Goal: Task Accomplishment & Management: Manage account settings

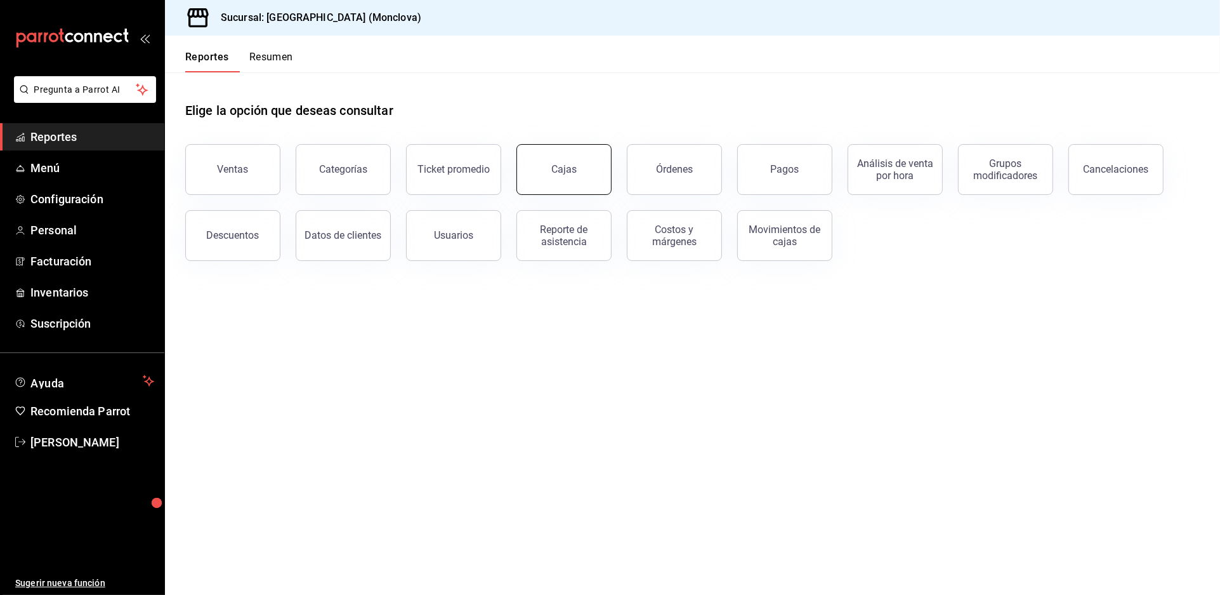
click at [572, 195] on link "Cajas" at bounding box center [564, 169] width 95 height 51
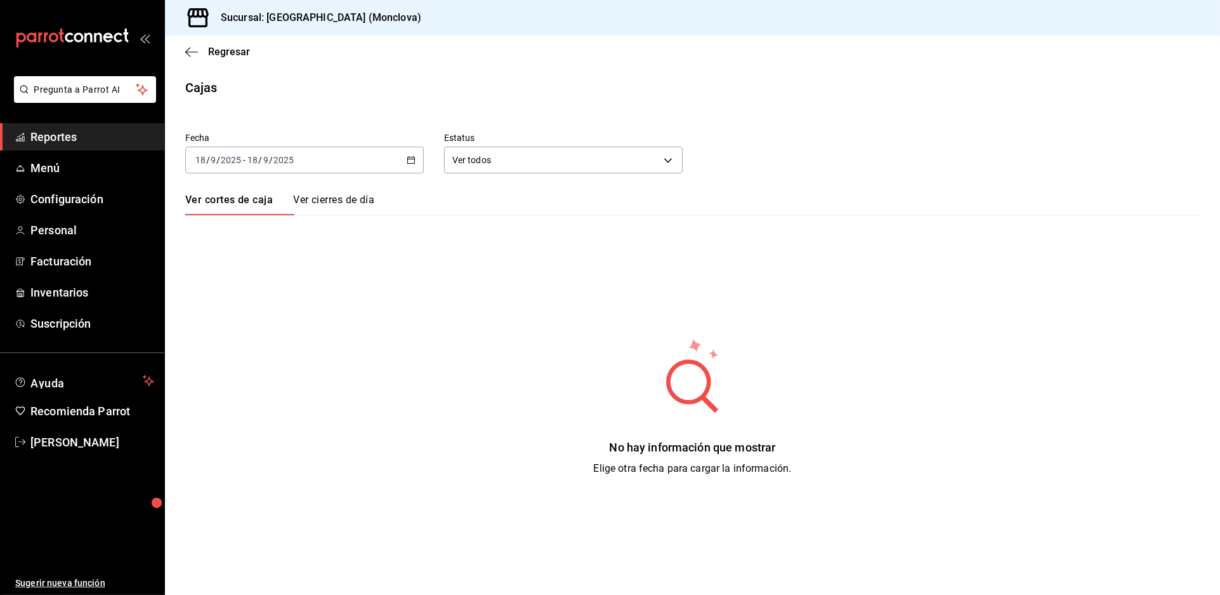
click at [412, 168] on div "[DATE] [DATE] - [DATE] [DATE]" at bounding box center [304, 160] width 239 height 27
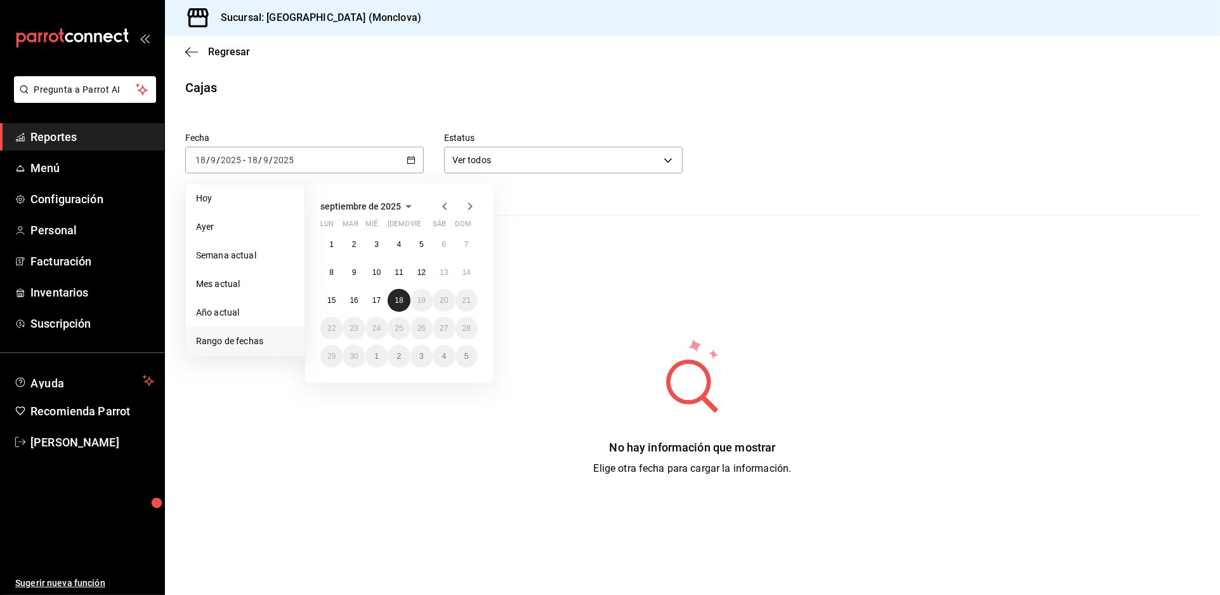
click at [403, 305] on abbr "18" at bounding box center [399, 300] width 8 height 9
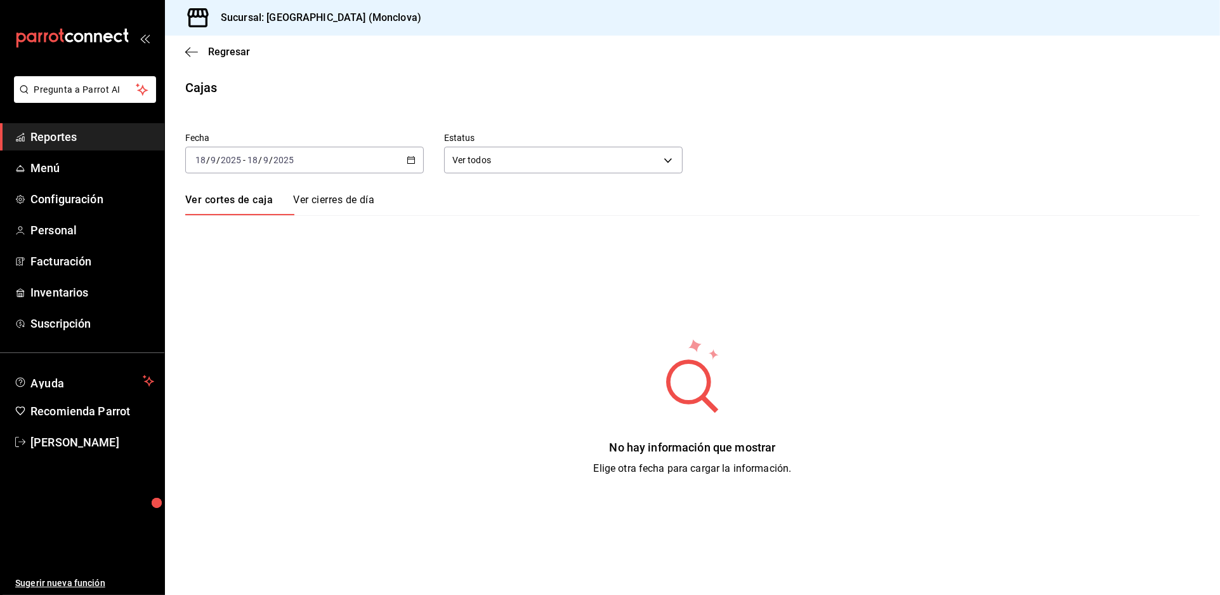
click at [417, 168] on div "[DATE] [DATE] - [DATE] [DATE]" at bounding box center [304, 160] width 239 height 27
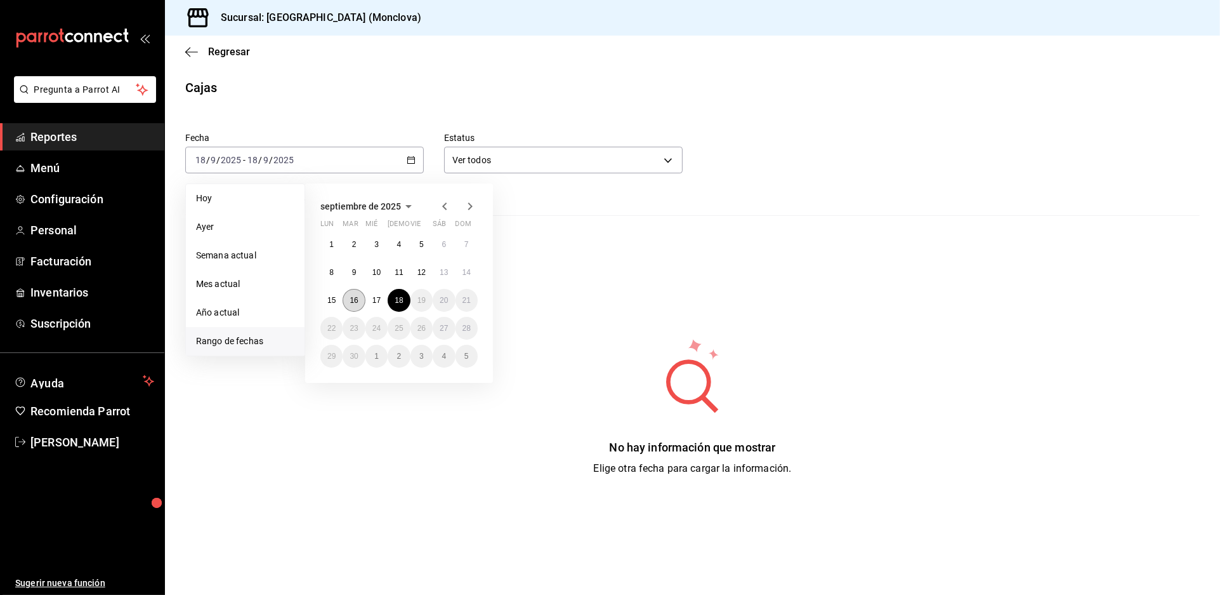
click at [365, 310] on button "16" at bounding box center [354, 300] width 22 height 23
click at [376, 305] on abbr "17" at bounding box center [377, 300] width 8 height 9
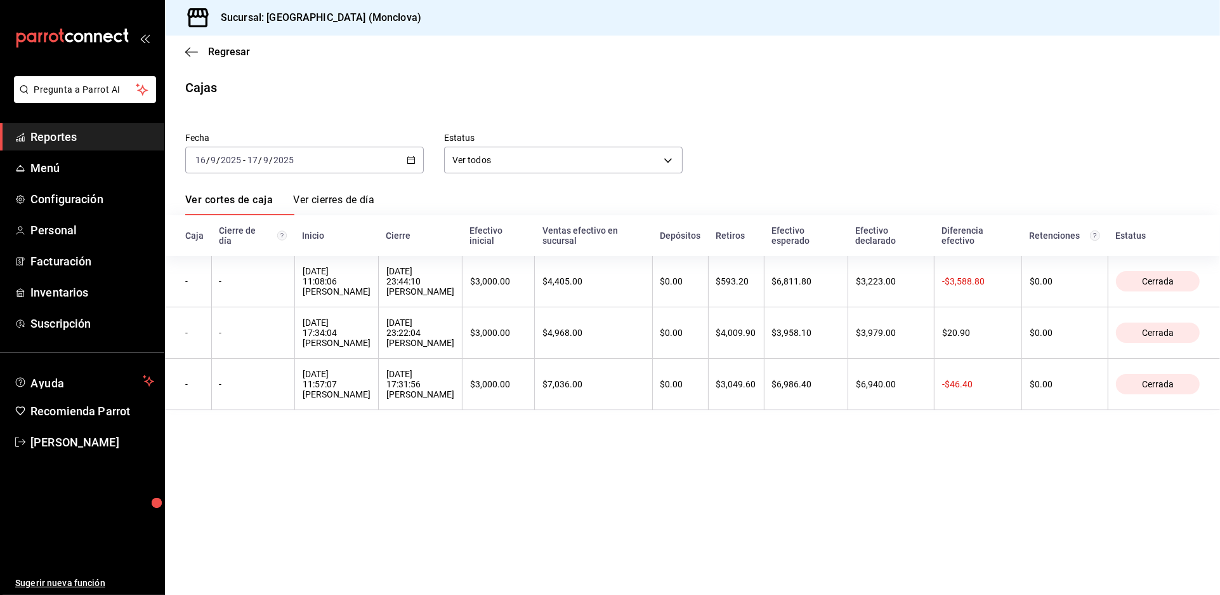
click at [416, 164] on icon "button" at bounding box center [411, 159] width 9 height 9
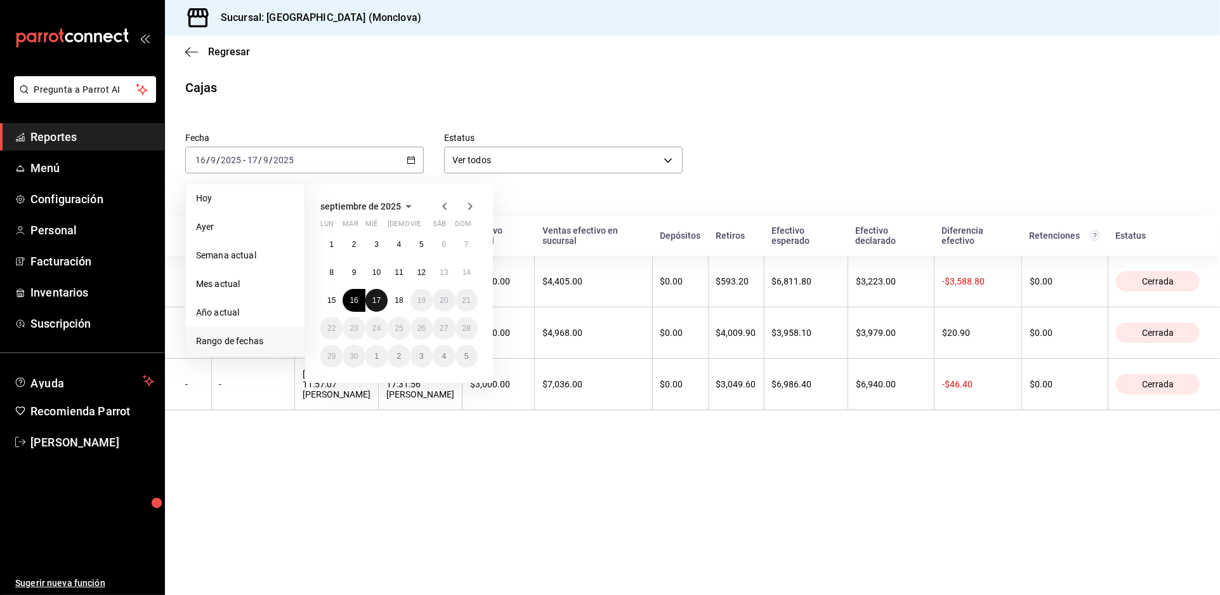
click at [376, 305] on abbr "17" at bounding box center [377, 300] width 8 height 9
click at [377, 305] on abbr "17" at bounding box center [377, 300] width 8 height 9
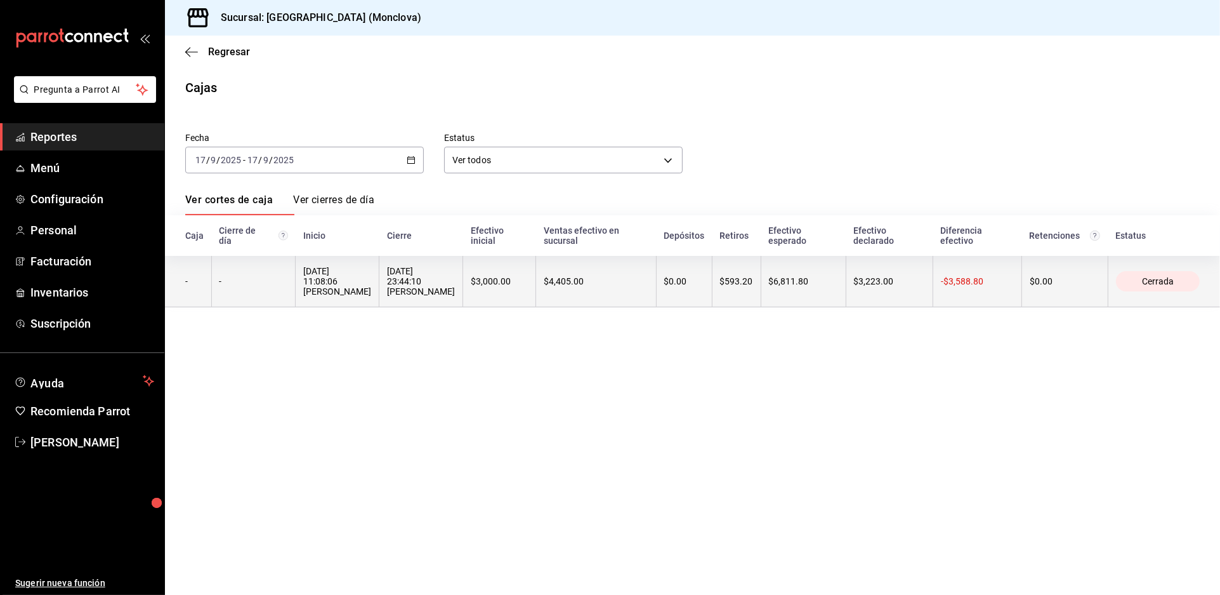
click at [463, 307] on th "[DATE] 23:44:10 [PERSON_NAME]" at bounding box center [421, 281] width 84 height 51
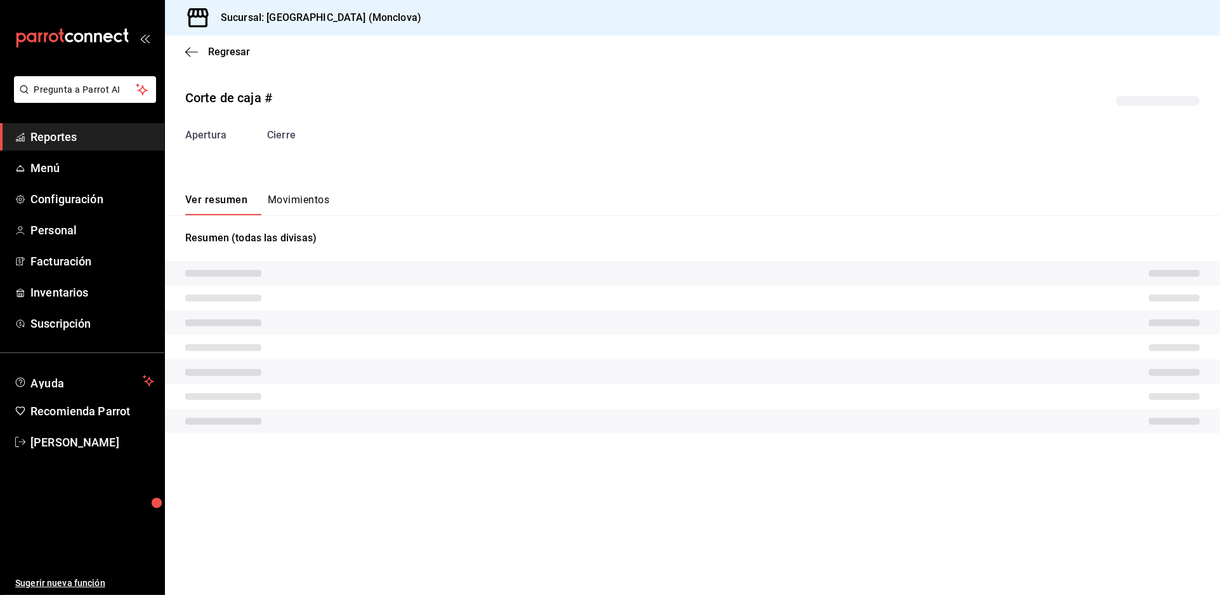
click at [483, 310] on tr at bounding box center [692, 298] width 1055 height 25
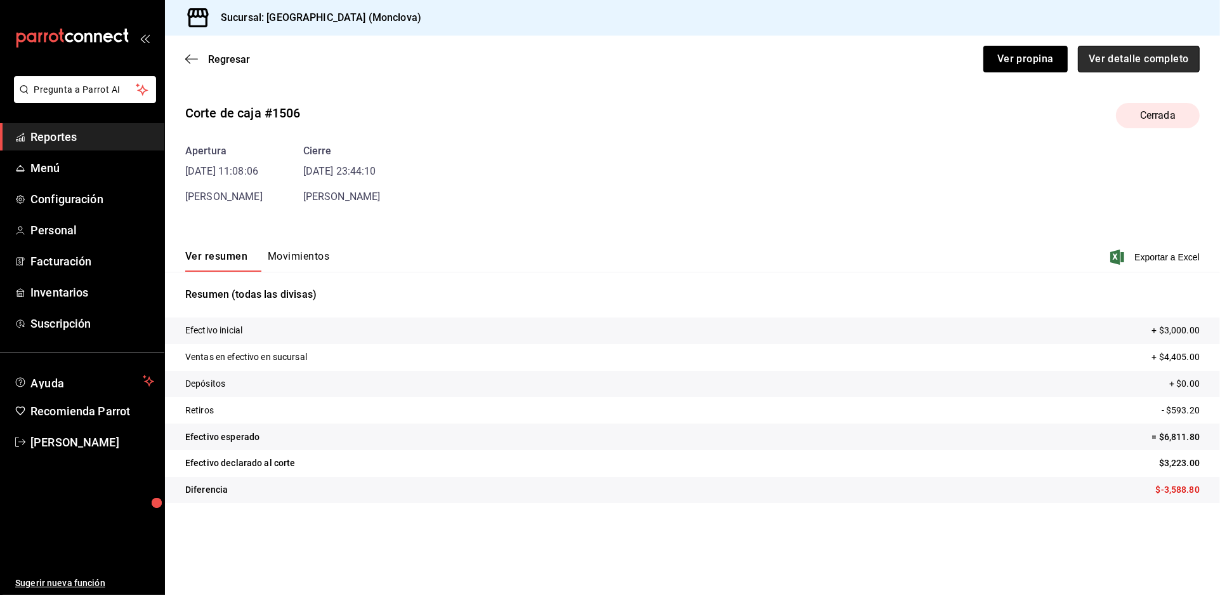
click at [1114, 60] on button "Ver detalle completo" at bounding box center [1139, 59] width 122 height 27
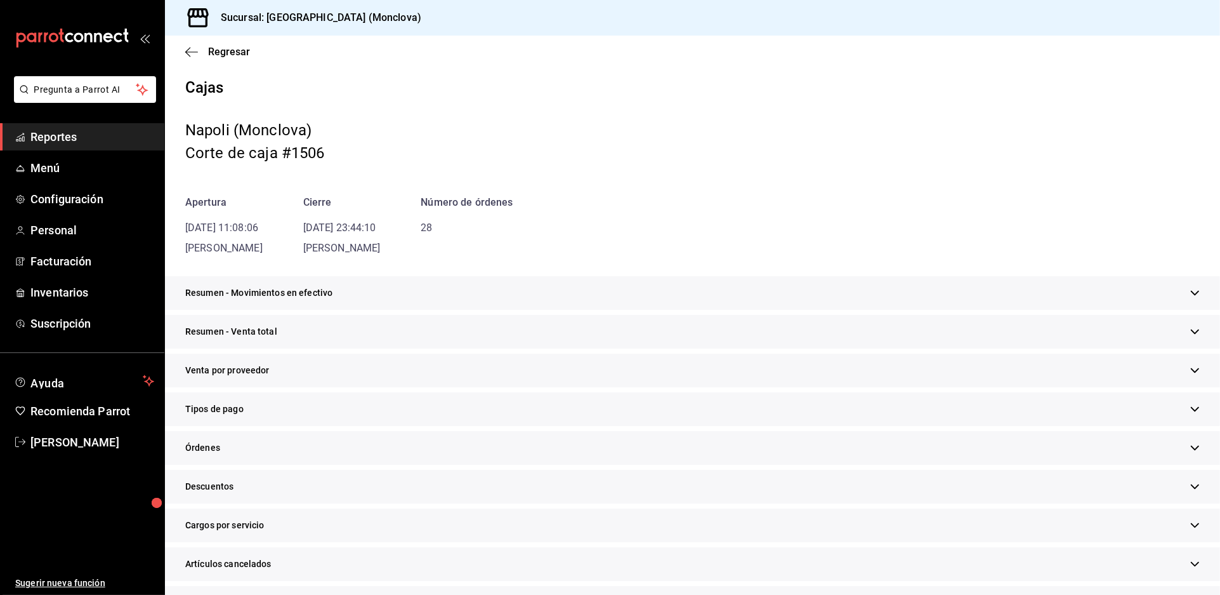
click at [659, 348] on div "Resumen - Venta total" at bounding box center [692, 332] width 1055 height 34
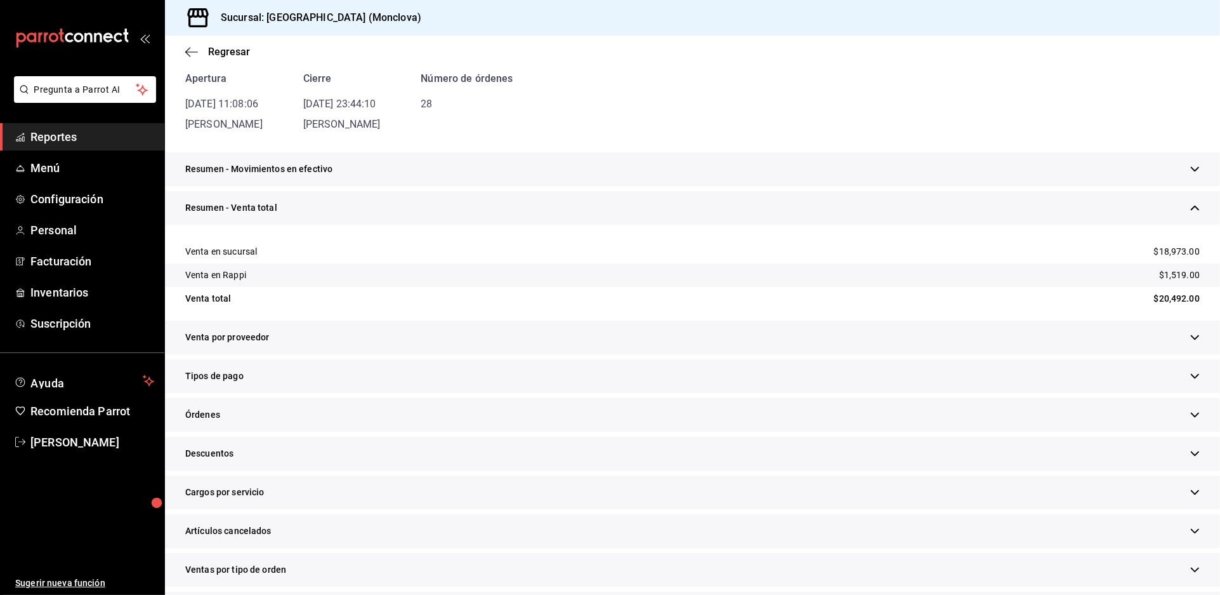
scroll to position [352, 0]
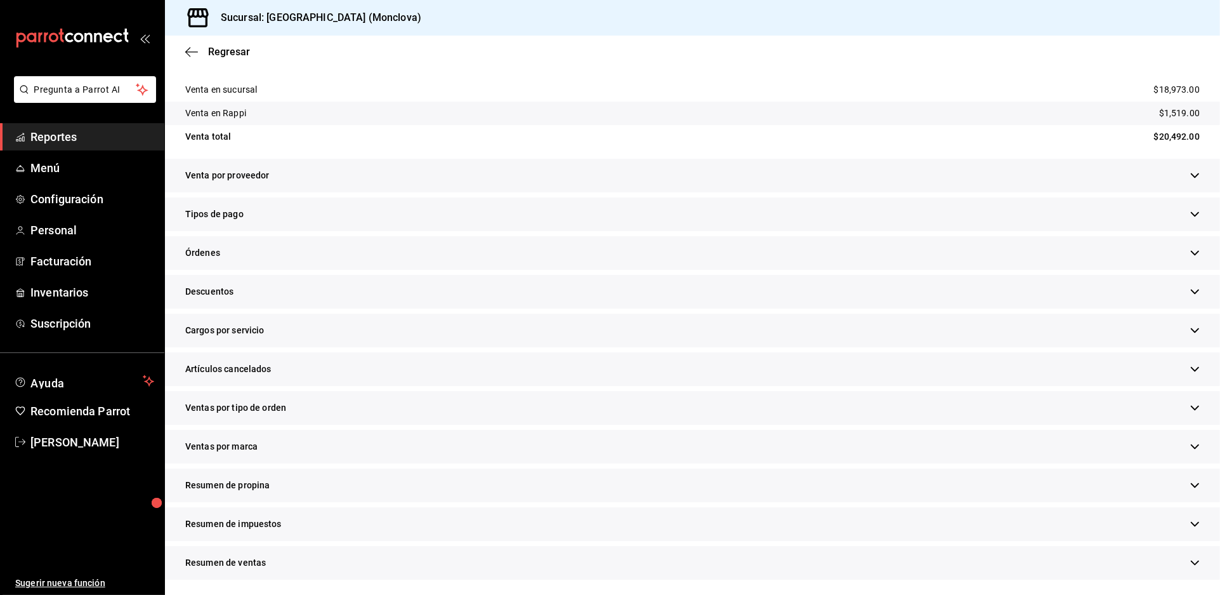
click at [336, 308] on div "Descuentos" at bounding box center [692, 292] width 1055 height 34
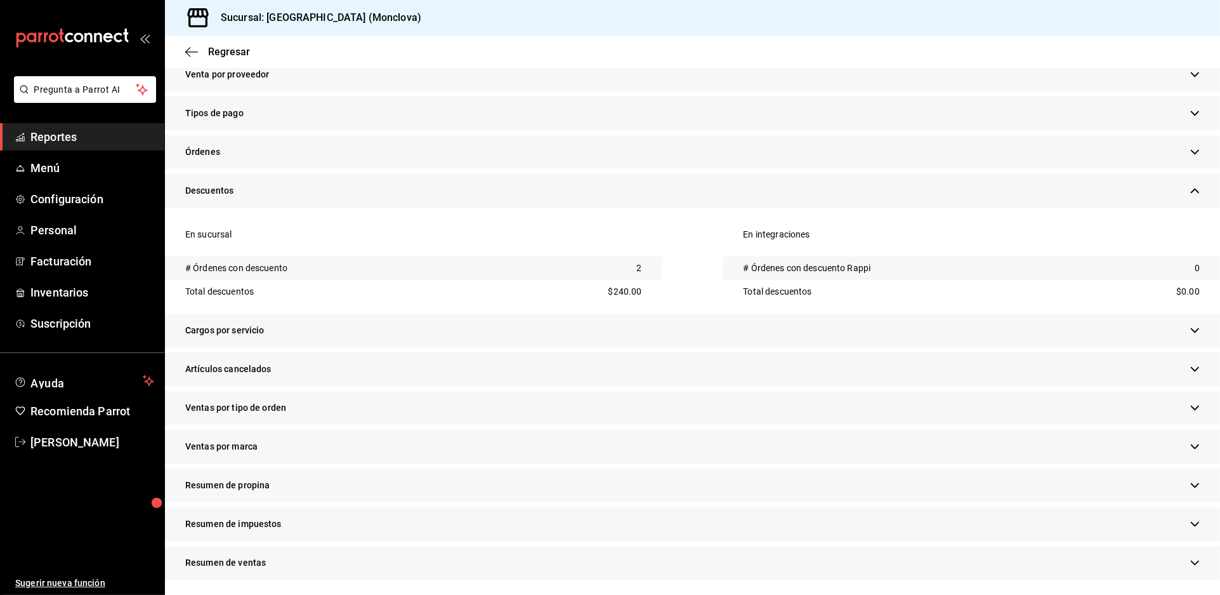
scroll to position [543, 0]
click at [386, 358] on div "Artículos cancelados" at bounding box center [692, 369] width 1055 height 34
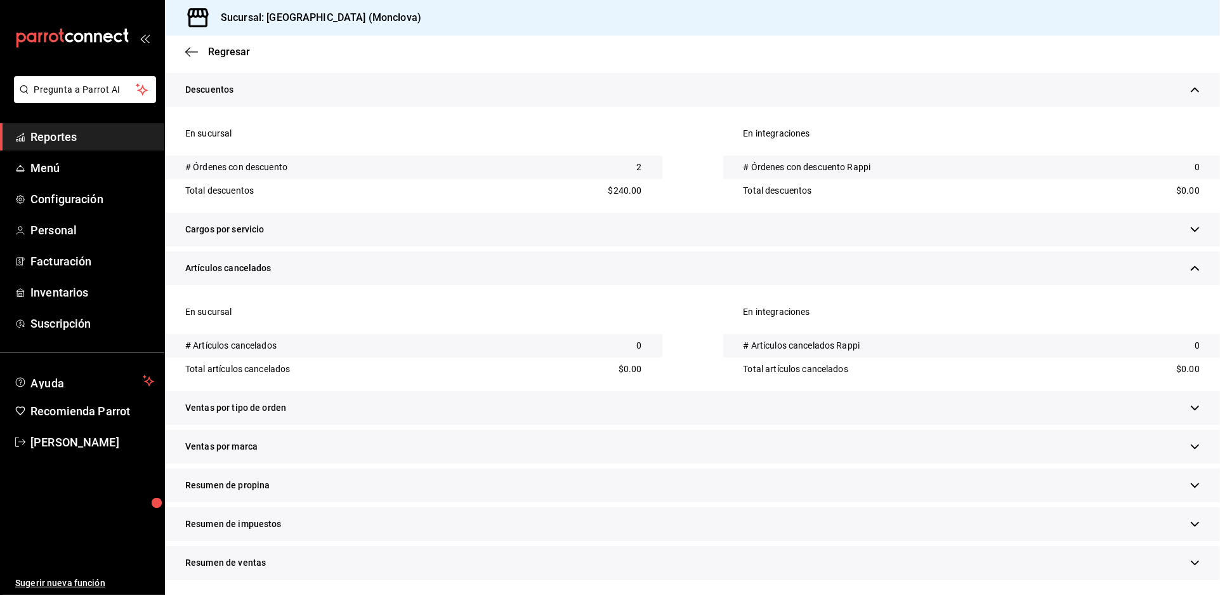
scroll to position [664, 0]
click at [406, 391] on div "Ventas por tipo de orden" at bounding box center [692, 408] width 1055 height 34
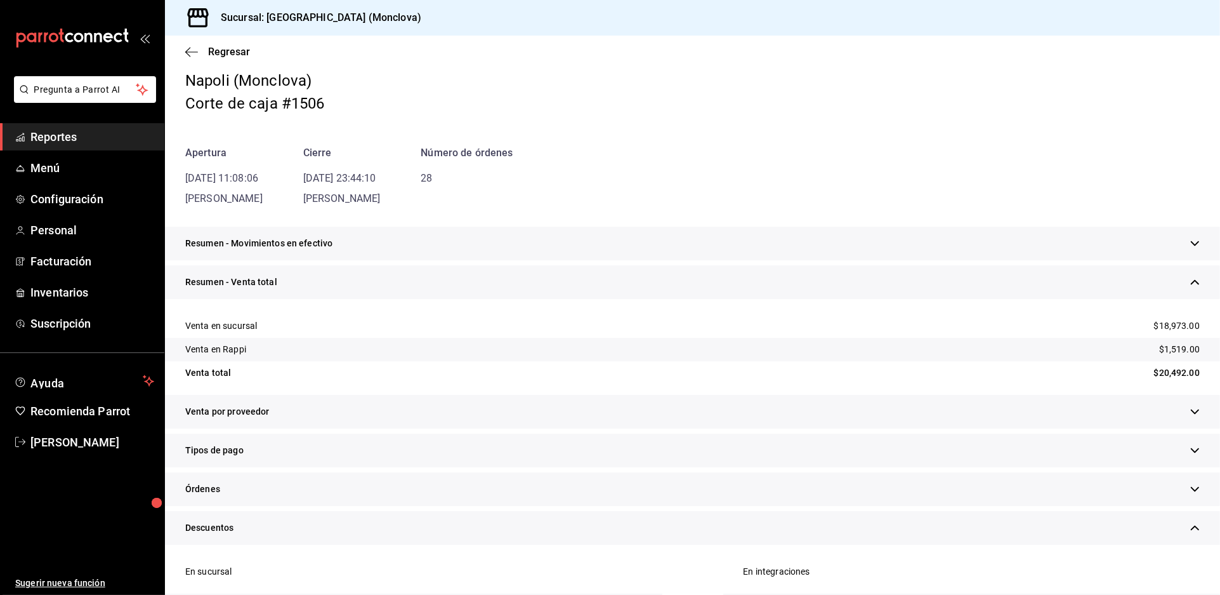
scroll to position [0, 0]
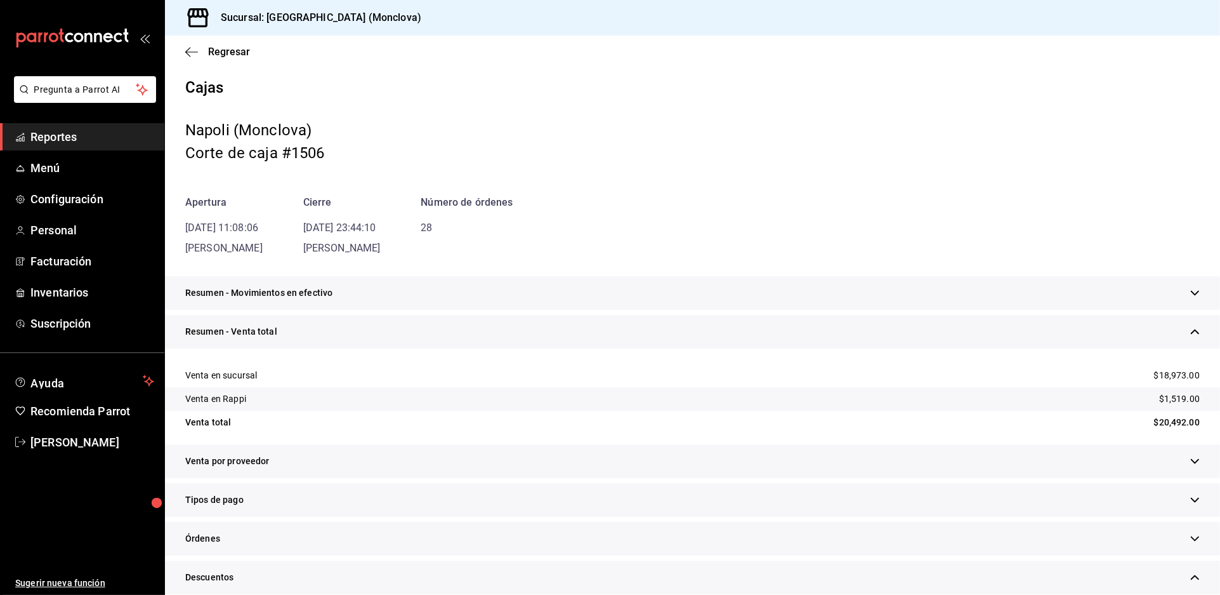
click at [98, 145] on span "Reportes" at bounding box center [92, 136] width 124 height 17
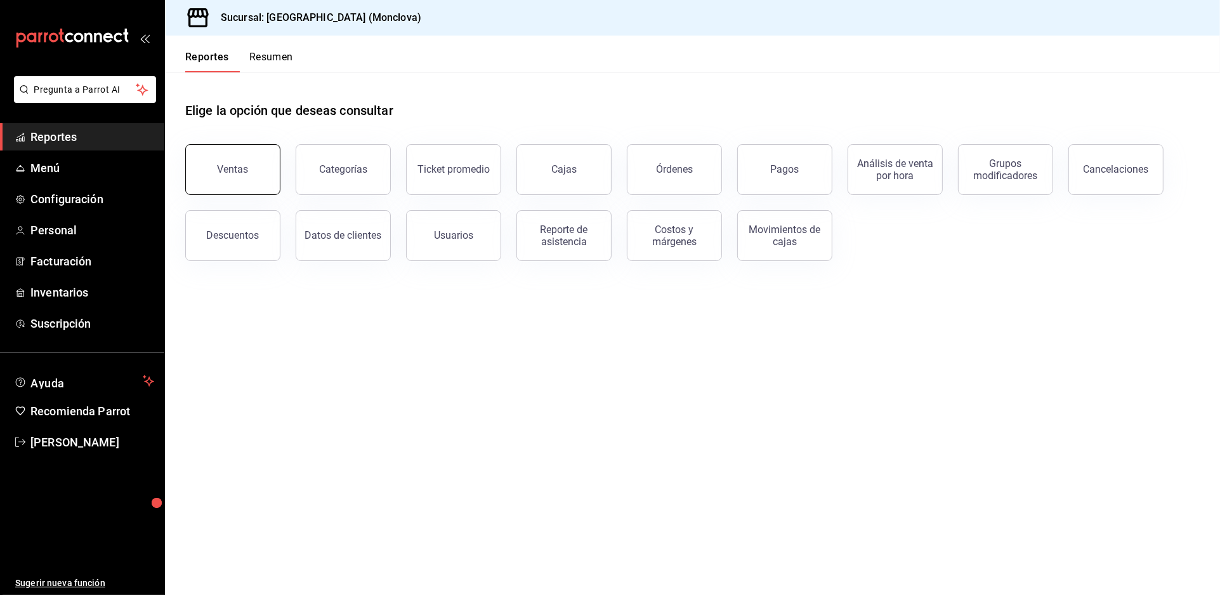
click at [263, 195] on button "Ventas" at bounding box center [232, 169] width 95 height 51
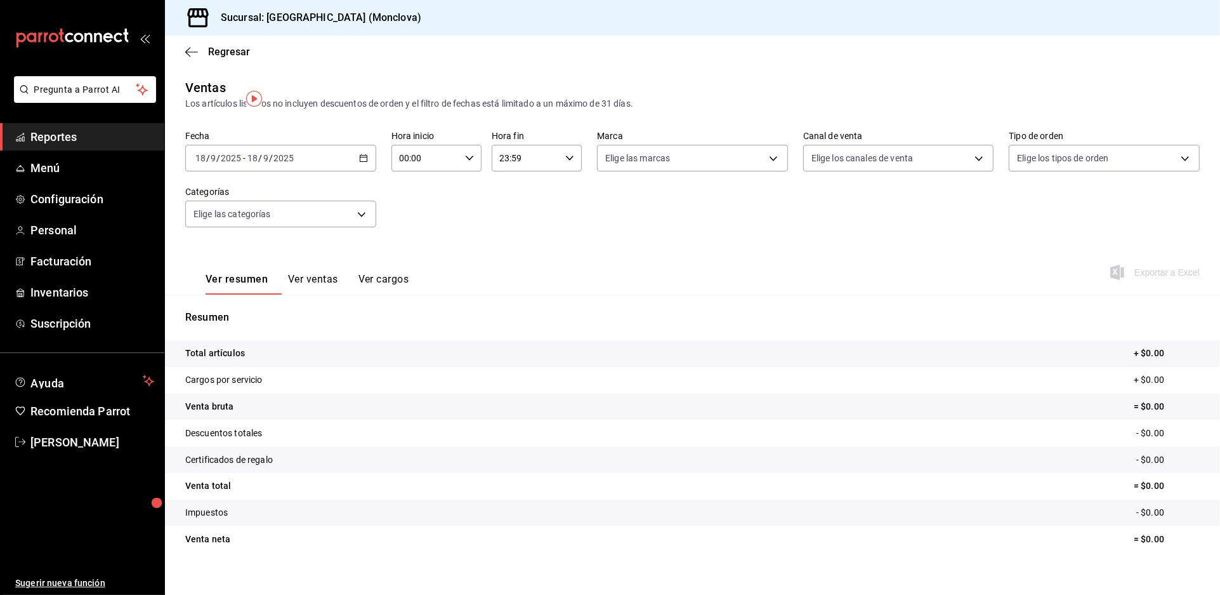
click at [366, 169] on div "[DATE] [DATE] - [DATE] [DATE]" at bounding box center [280, 158] width 191 height 27
click at [265, 325] on li "Rango de fechas" at bounding box center [245, 310] width 119 height 29
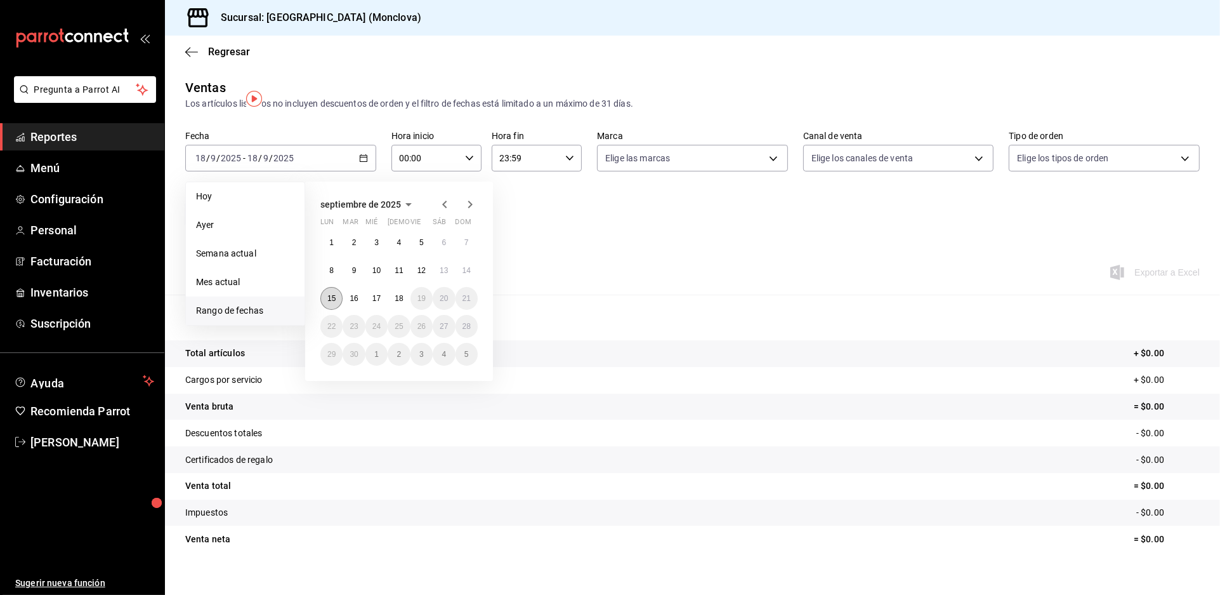
click at [336, 303] on abbr "15" at bounding box center [331, 298] width 8 height 9
click at [381, 303] on abbr "17" at bounding box center [377, 298] width 8 height 9
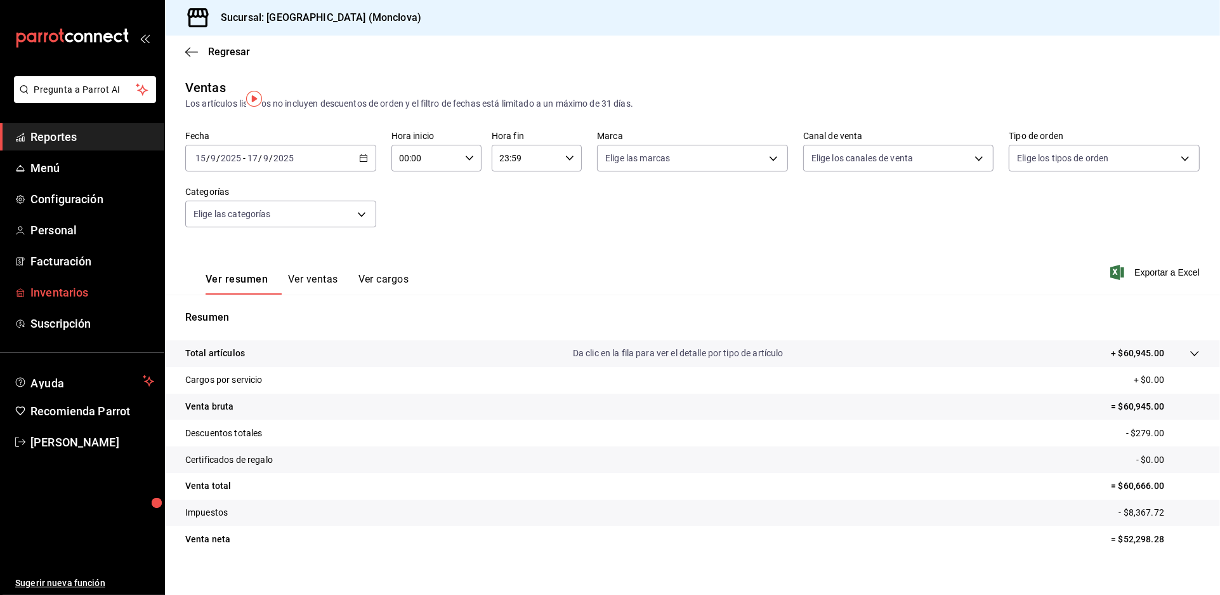
click at [77, 301] on span "Inventarios" at bounding box center [92, 292] width 124 height 17
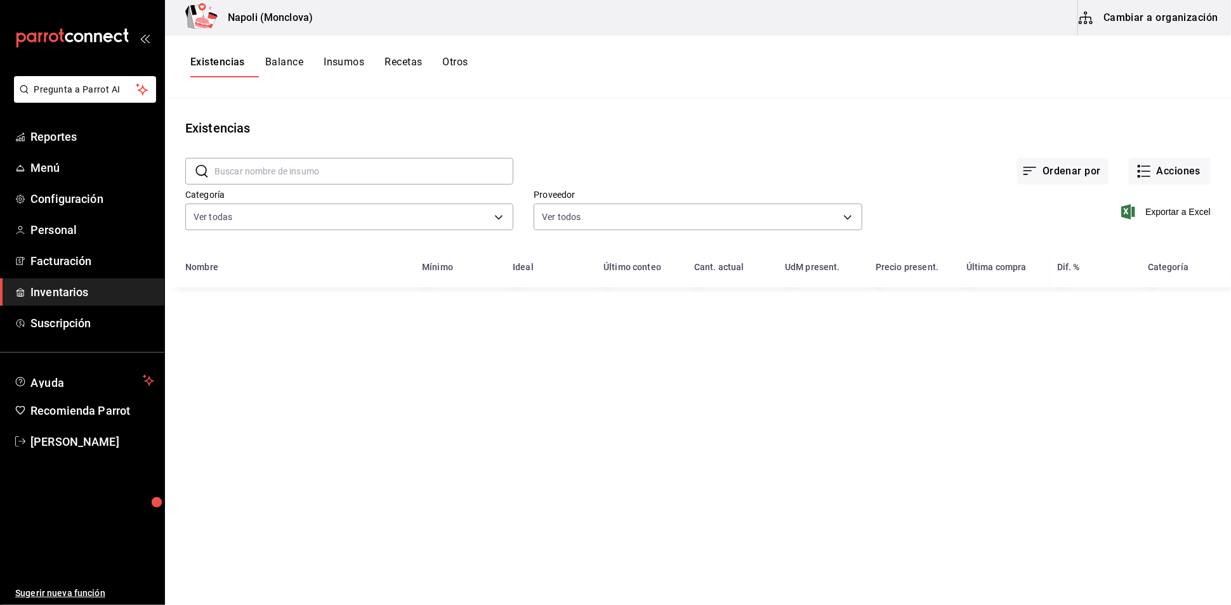
click at [286, 172] on input "text" at bounding box center [363, 171] width 299 height 25
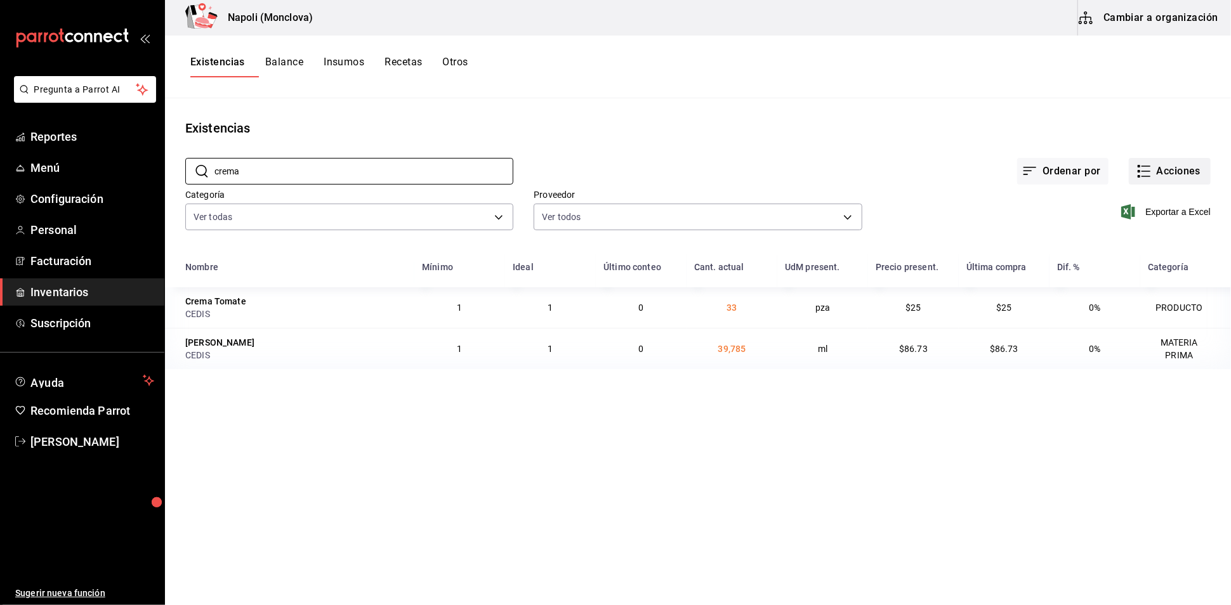
type input "crema"
click at [1175, 185] on button "Acciones" at bounding box center [1170, 171] width 82 height 27
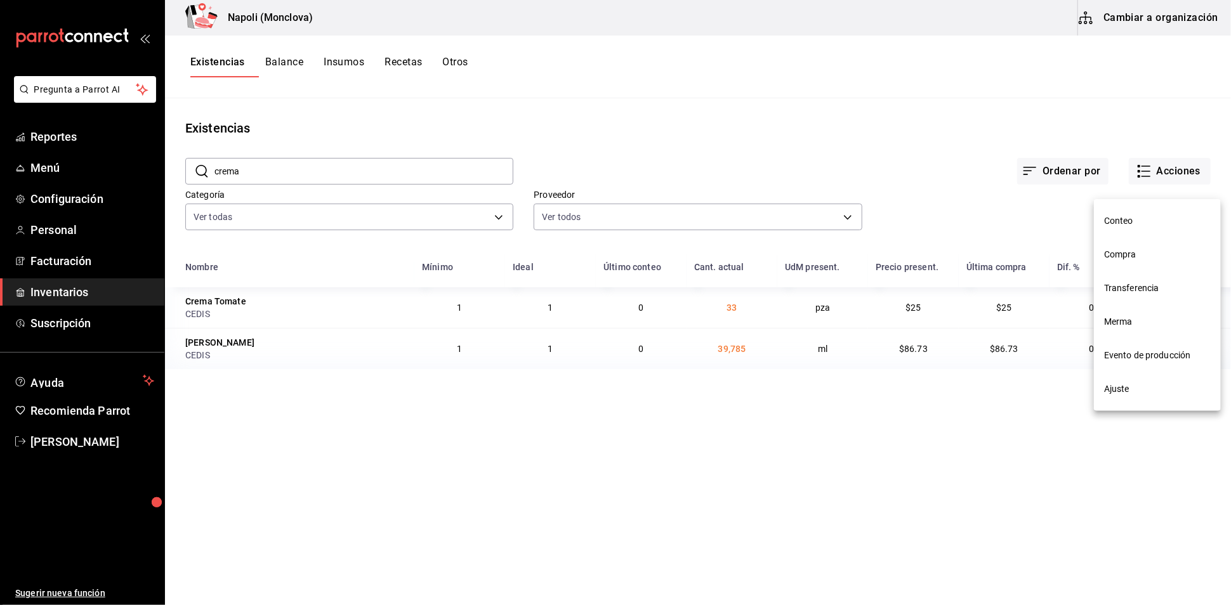
click at [1170, 248] on span "Compra" at bounding box center [1157, 254] width 107 height 13
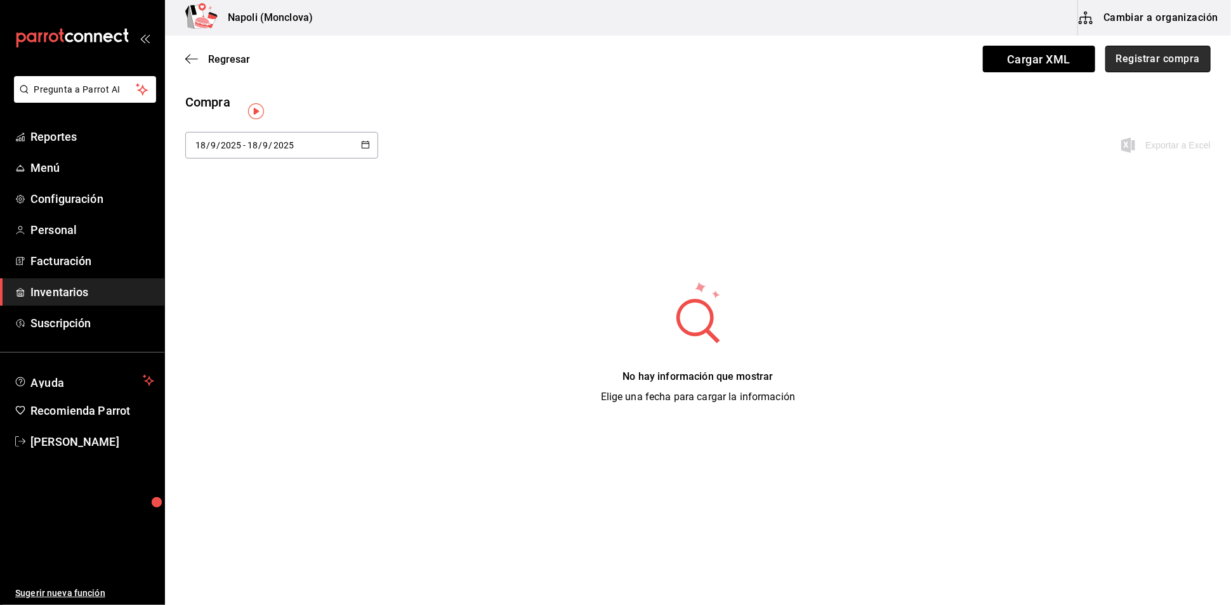
click at [1156, 62] on button "Registrar compra" at bounding box center [1157, 59] width 105 height 27
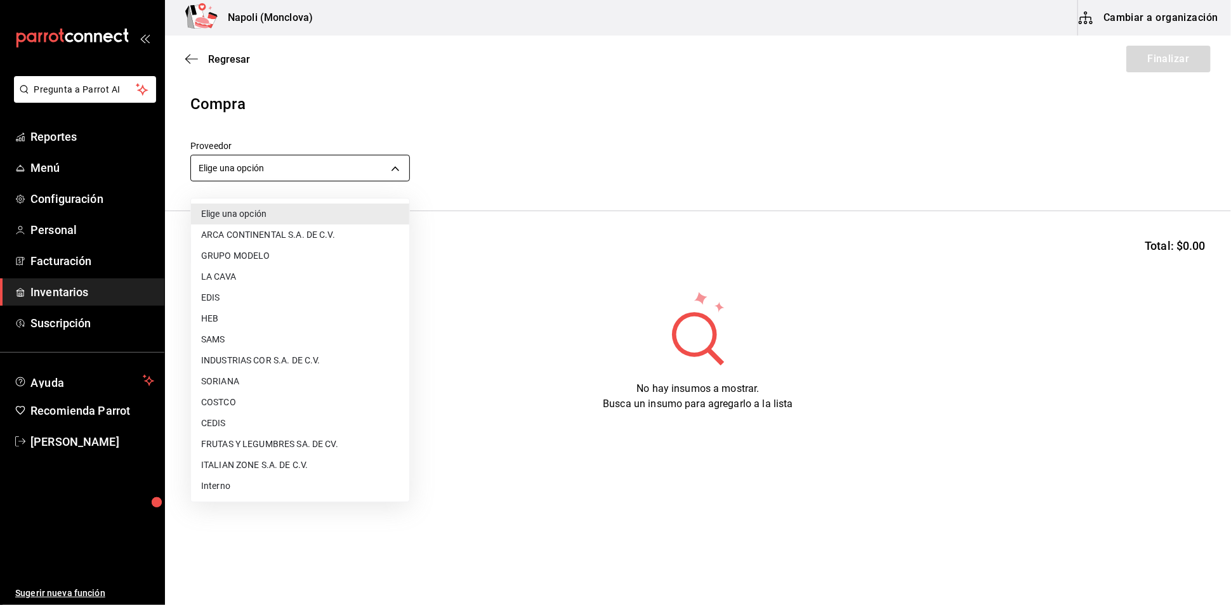
click at [403, 181] on body "Pregunta a Parrot AI Reportes Menú Configuración Personal Facturación Inventari…" at bounding box center [615, 267] width 1231 height 534
click at [241, 422] on li "CEDIS" at bounding box center [300, 423] width 218 height 21
type input "8bbbf040-4be4-464d-a164-6baf154bd563"
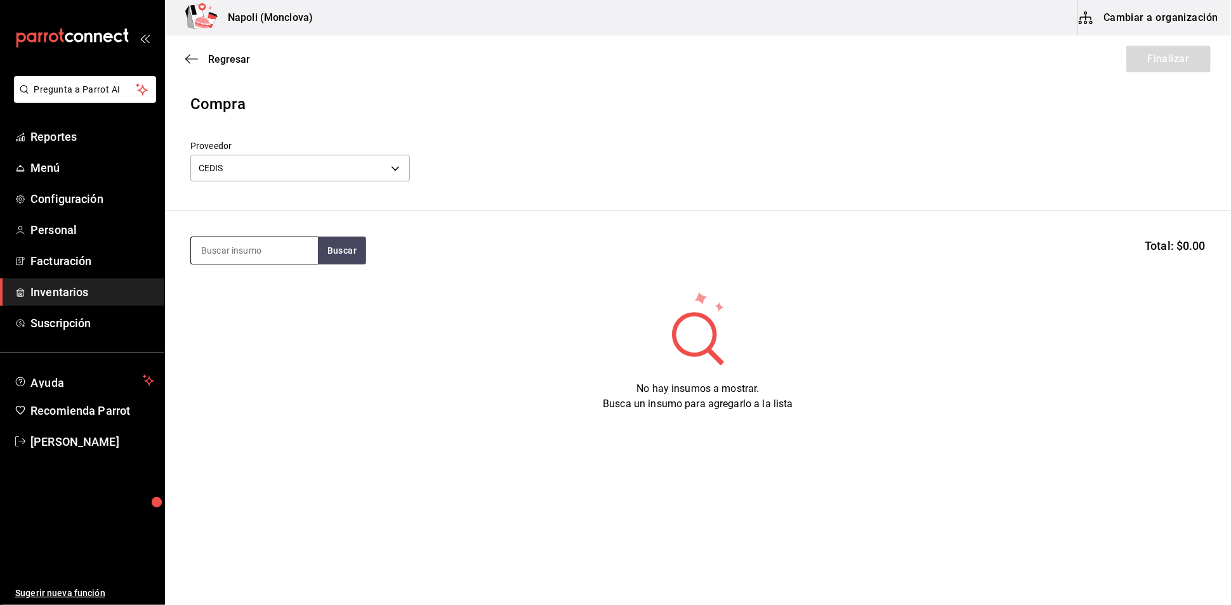
click at [213, 260] on input at bounding box center [254, 250] width 127 height 27
type input "crema"
click at [333, 251] on button "Buscar" at bounding box center [342, 251] width 48 height 28
click at [263, 298] on div "[PERSON_NAME]" at bounding box center [239, 293] width 77 height 15
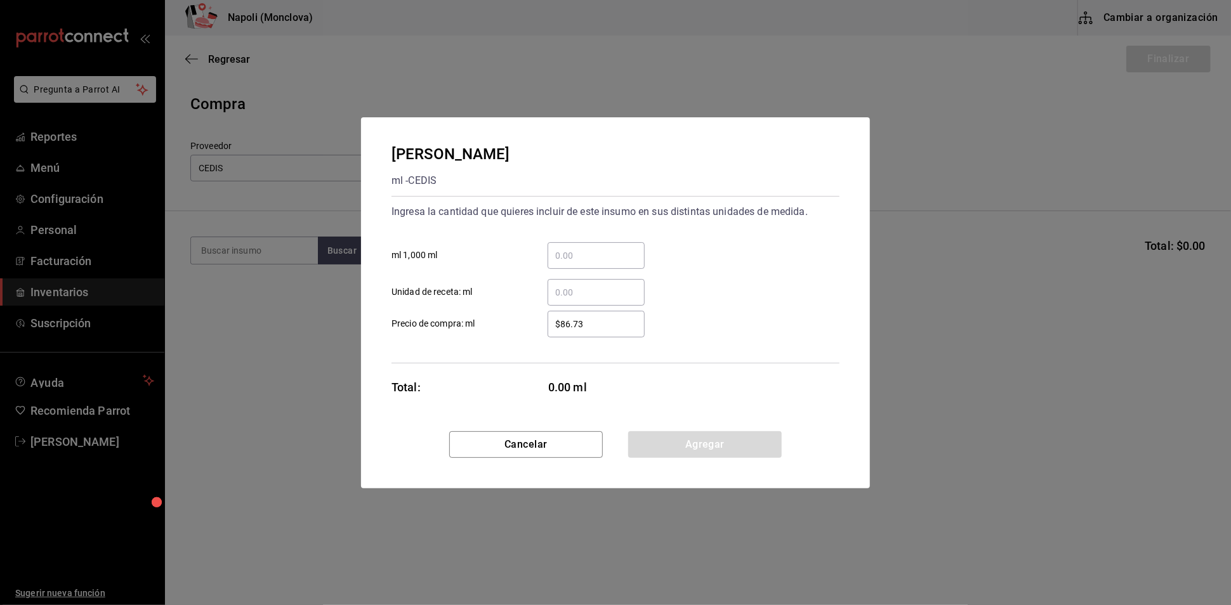
click at [596, 250] on input "​ ml 1,000 ml" at bounding box center [596, 255] width 97 height 15
type input "49"
click at [695, 444] on button "Agregar" at bounding box center [705, 445] width 154 height 27
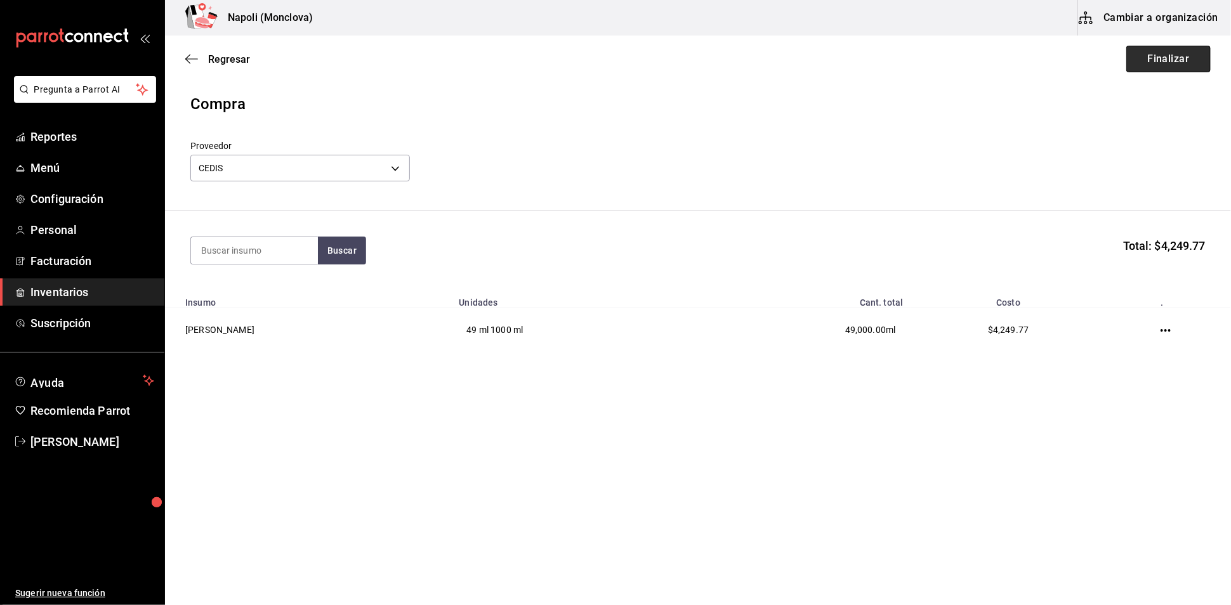
click at [1140, 59] on button "Finalizar" at bounding box center [1168, 59] width 84 height 27
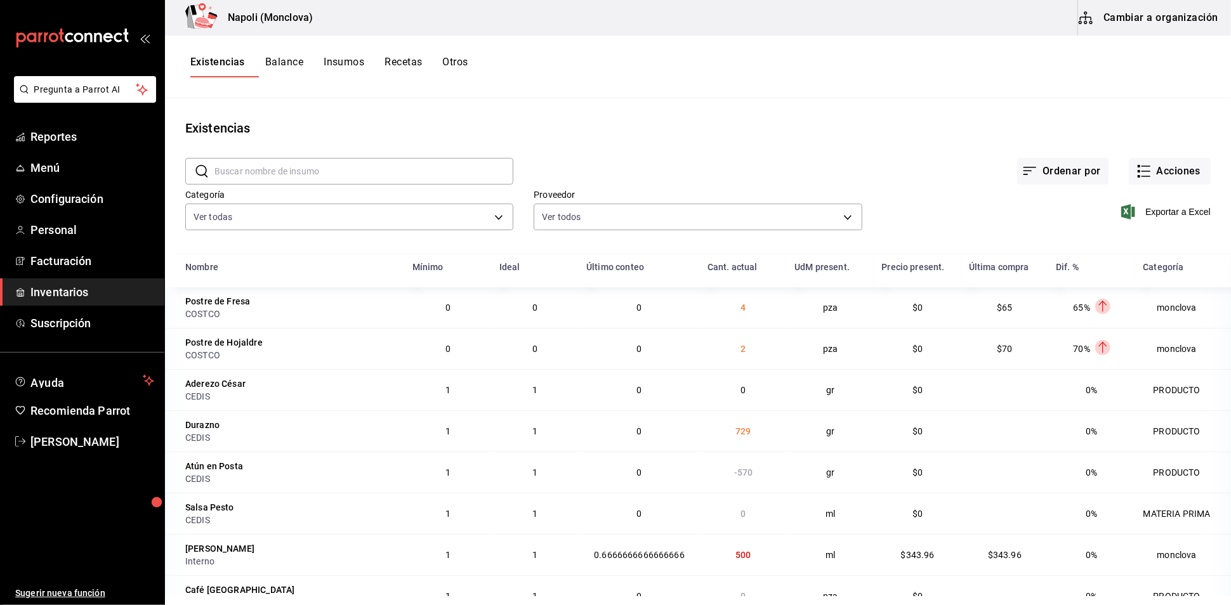
click at [257, 178] on input "text" at bounding box center [363, 171] width 299 height 25
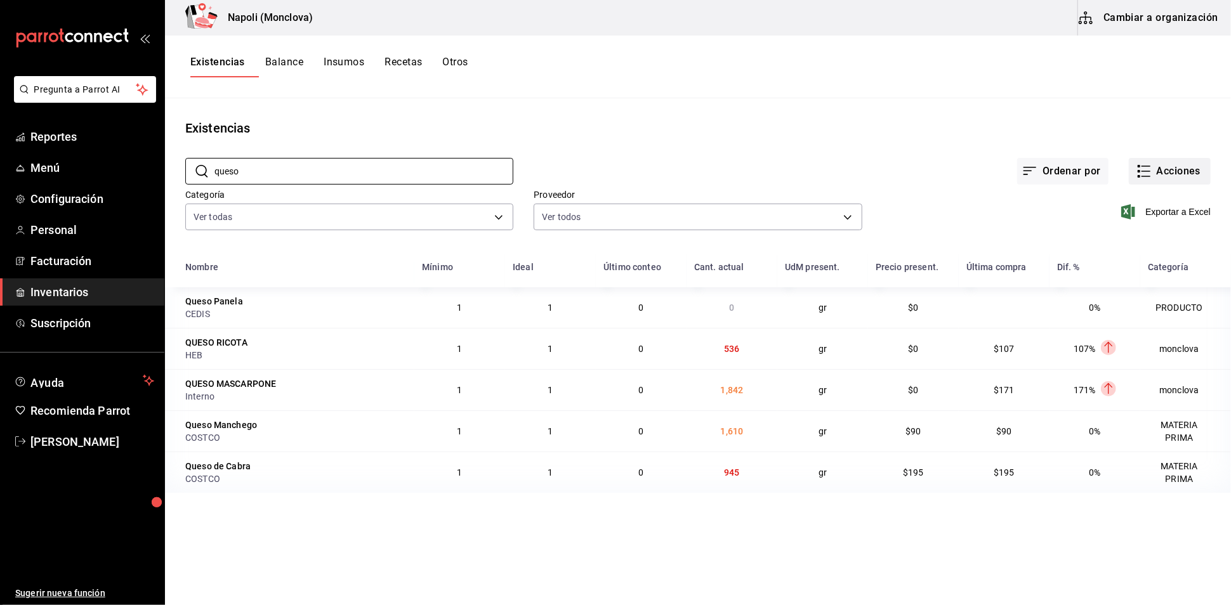
type input "queso"
click at [1157, 185] on button "Acciones" at bounding box center [1170, 171] width 82 height 27
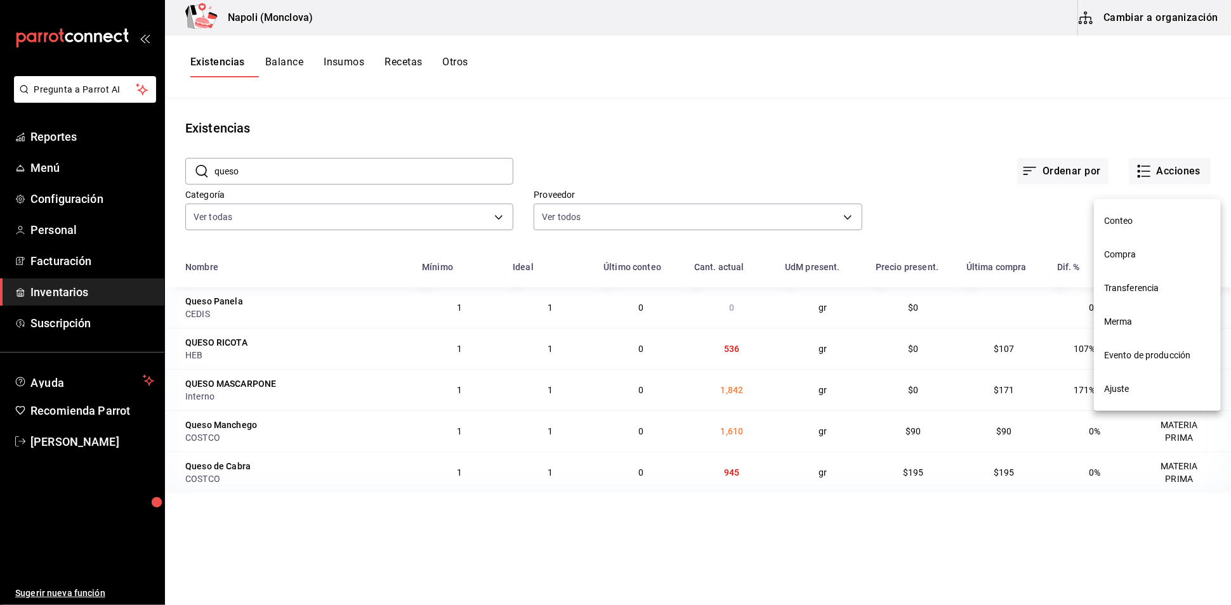
click at [1141, 261] on li "Compra" at bounding box center [1157, 255] width 127 height 34
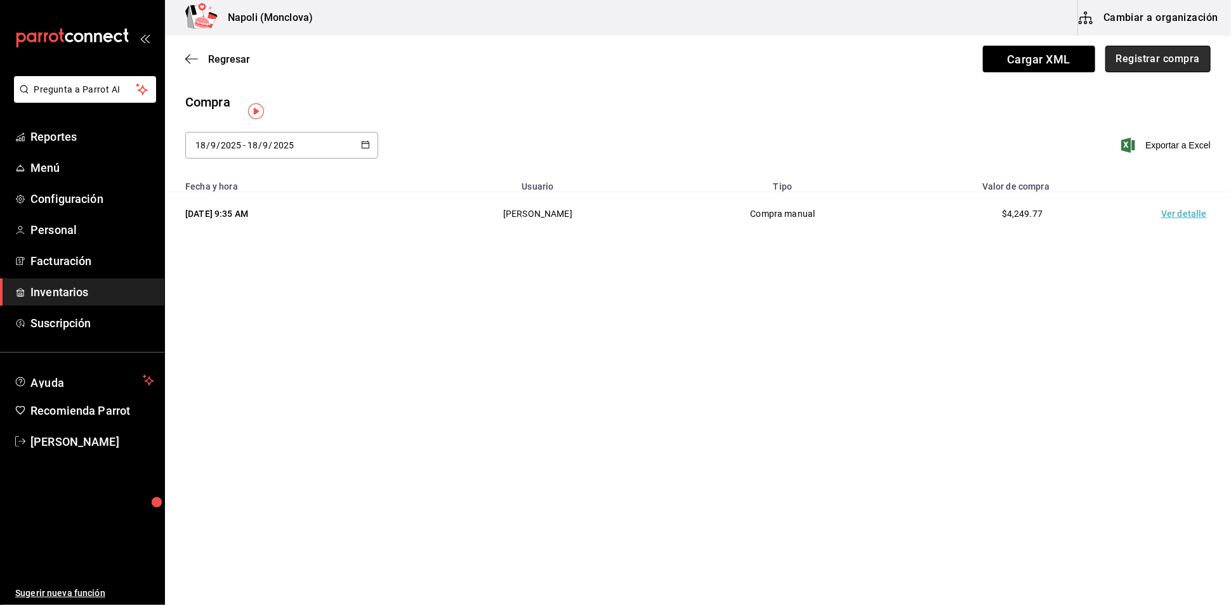
click at [1147, 68] on button "Registrar compra" at bounding box center [1157, 59] width 105 height 27
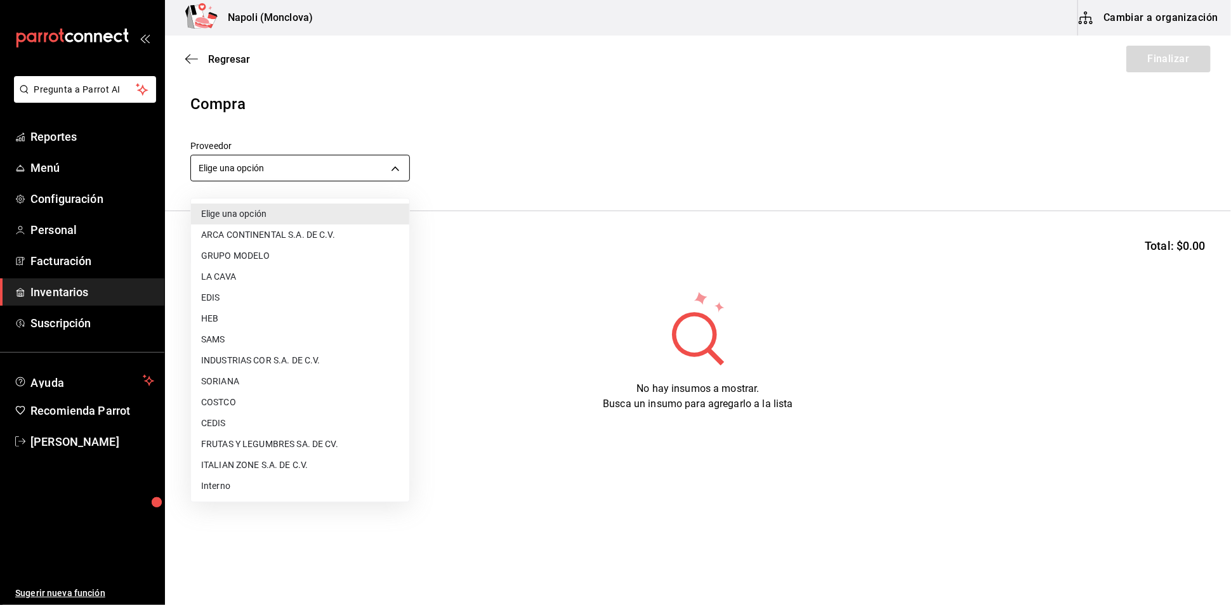
click at [399, 175] on body "Pregunta a Parrot AI Reportes Menú Configuración Personal Facturación Inventari…" at bounding box center [615, 267] width 1231 height 534
click at [301, 409] on li "COSTCO" at bounding box center [300, 402] width 218 height 21
type input "297da1de-2487-48f5-9e1b-f813c29ab2ab"
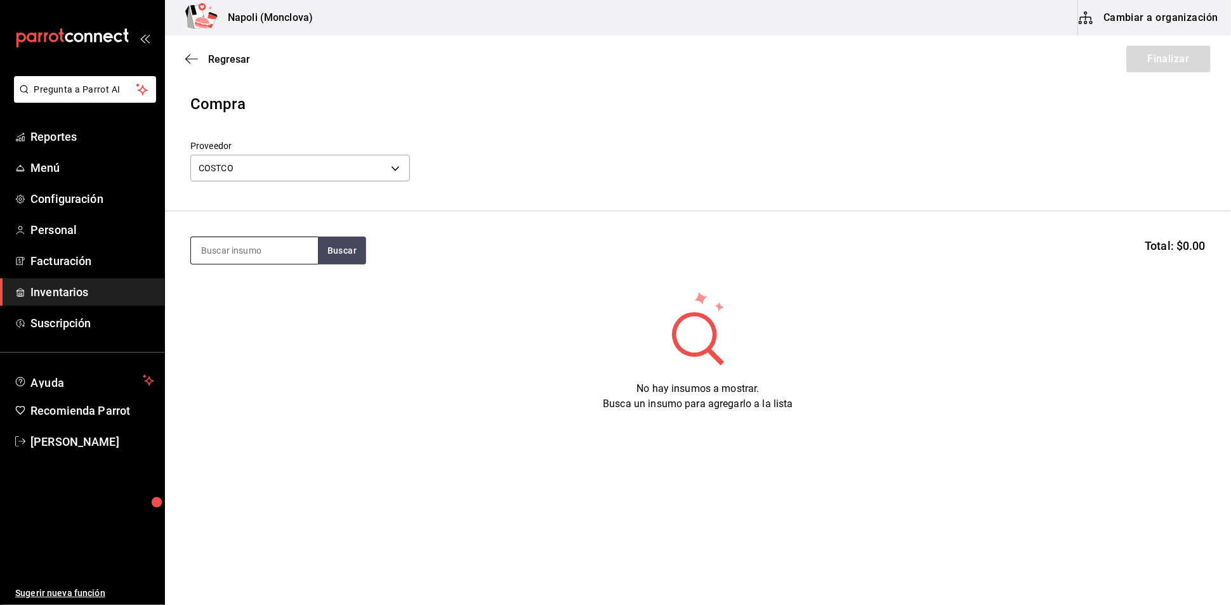
click at [262, 251] on input at bounding box center [254, 250] width 127 height 27
type input "QUESO"
click at [363, 263] on button "Buscar" at bounding box center [342, 251] width 48 height 28
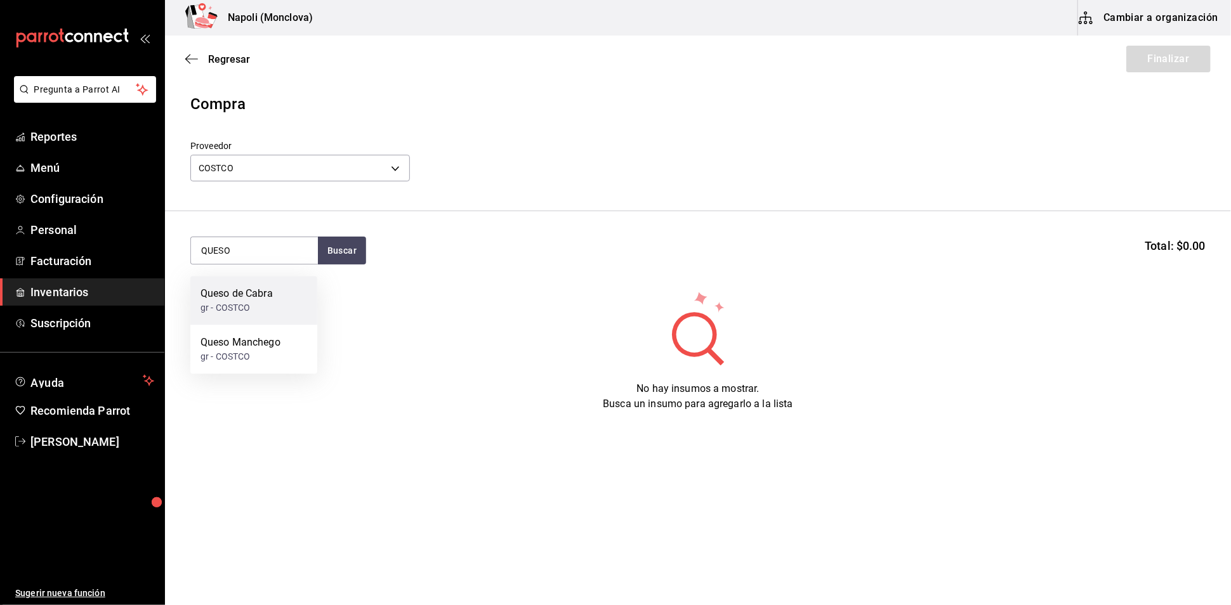
click at [270, 306] on div "gr - COSTCO" at bounding box center [237, 307] width 72 height 13
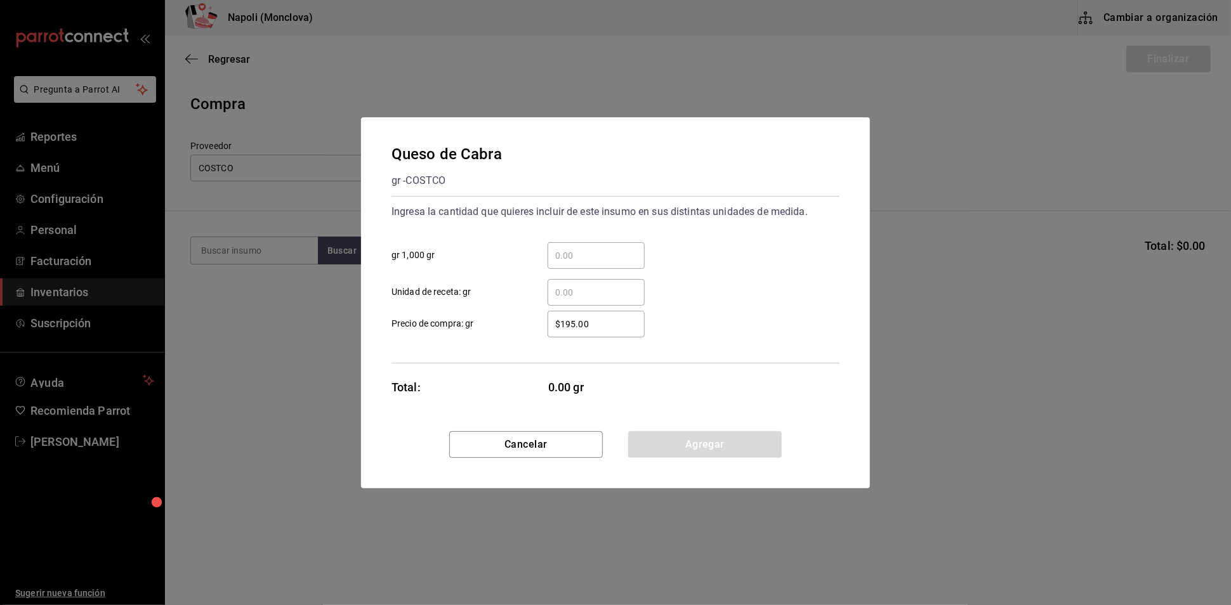
click at [551, 251] on input "​ gr 1,000 gr" at bounding box center [596, 255] width 97 height 15
type input "2.8"
click at [672, 454] on button "Agregar" at bounding box center [705, 445] width 154 height 27
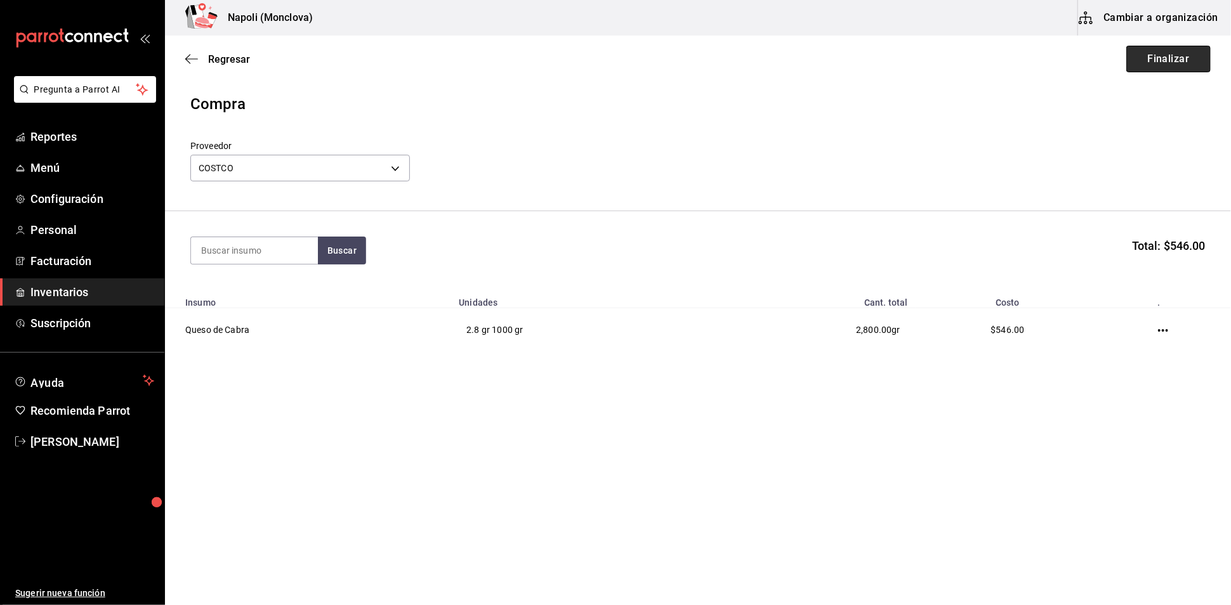
click at [1154, 46] on button "Finalizar" at bounding box center [1168, 59] width 84 height 27
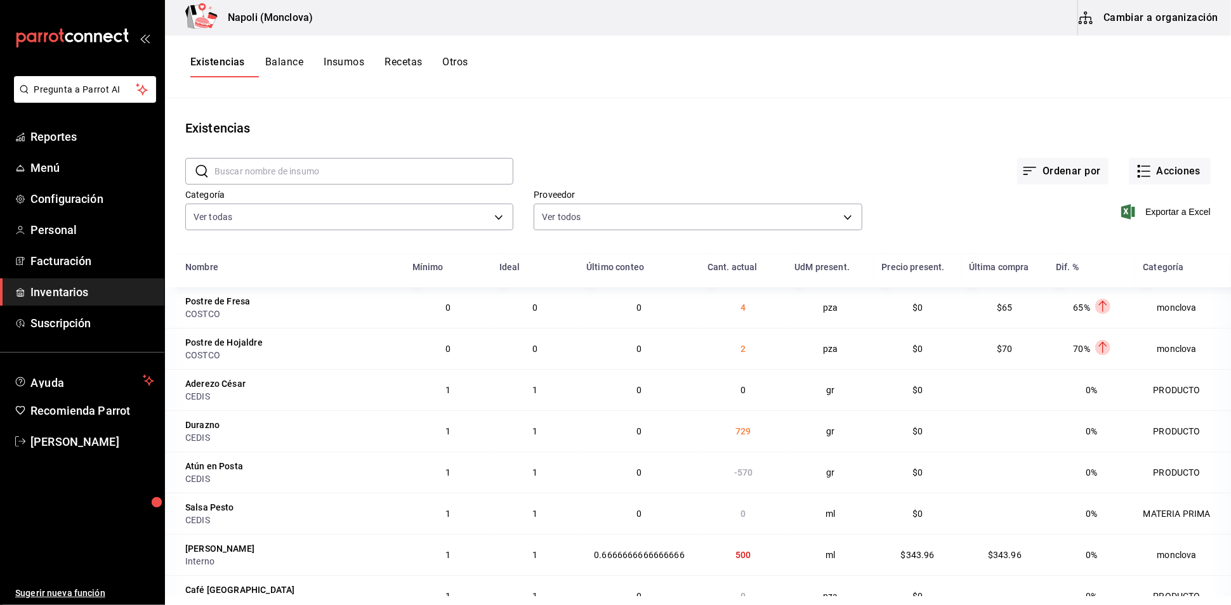
click at [1112, 215] on div "Exportar a Excel" at bounding box center [1036, 201] width 348 height 65
click at [1133, 220] on span "Exportar a Excel" at bounding box center [1167, 211] width 87 height 15
click at [553, 159] on div "Ordenar por Acciones" at bounding box center [861, 161] width 697 height 47
click at [1129, 185] on button "Acciones" at bounding box center [1170, 171] width 82 height 27
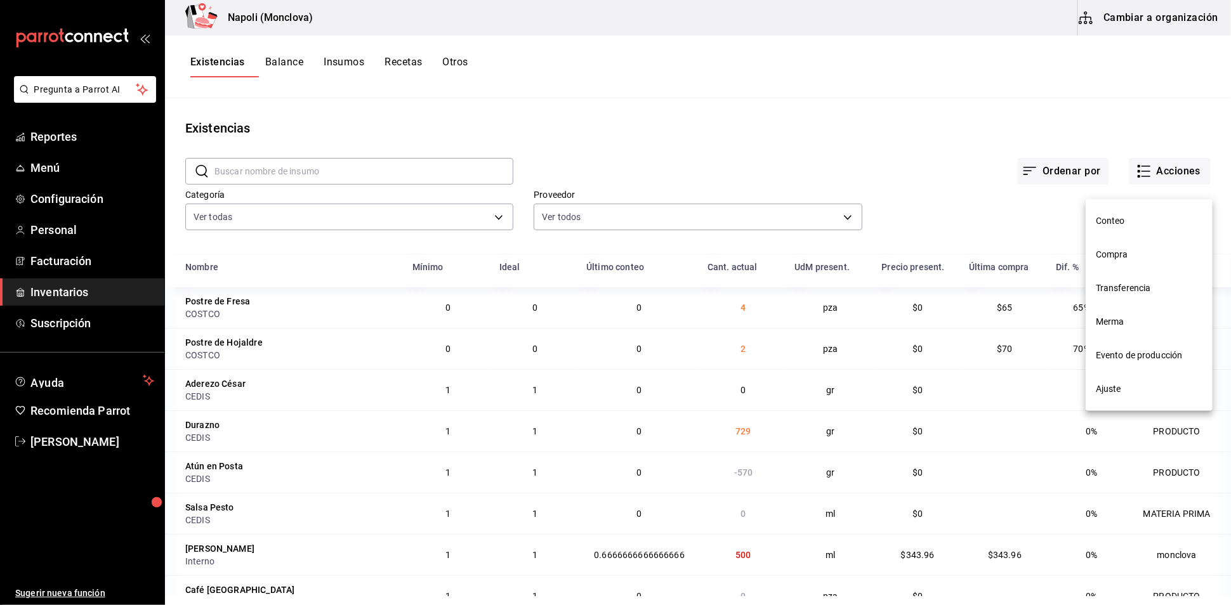
drag, startPoint x: 1136, startPoint y: 385, endPoint x: 1129, endPoint y: 366, distance: 20.3
click at [1135, 386] on span "Ajuste" at bounding box center [1149, 389] width 107 height 13
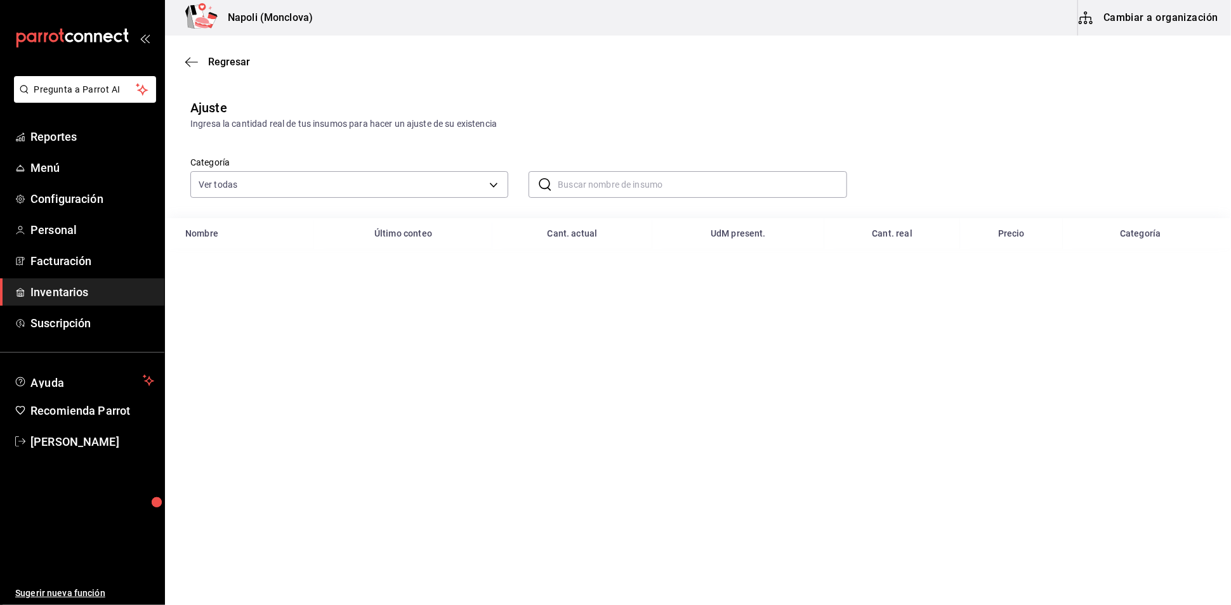
click at [617, 197] on input "text" at bounding box center [702, 184] width 289 height 25
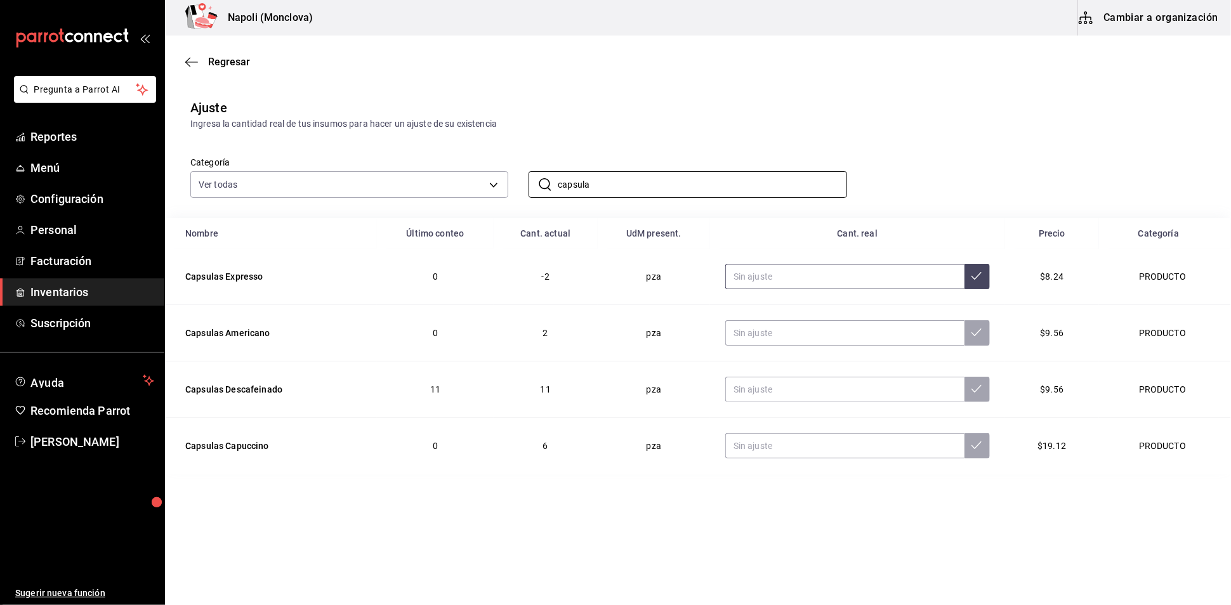
type input "capsula"
click at [808, 289] on input "text" at bounding box center [844, 276] width 239 height 25
type input "13.00"
click at [779, 346] on input "text" at bounding box center [844, 332] width 239 height 25
type input "17.00"
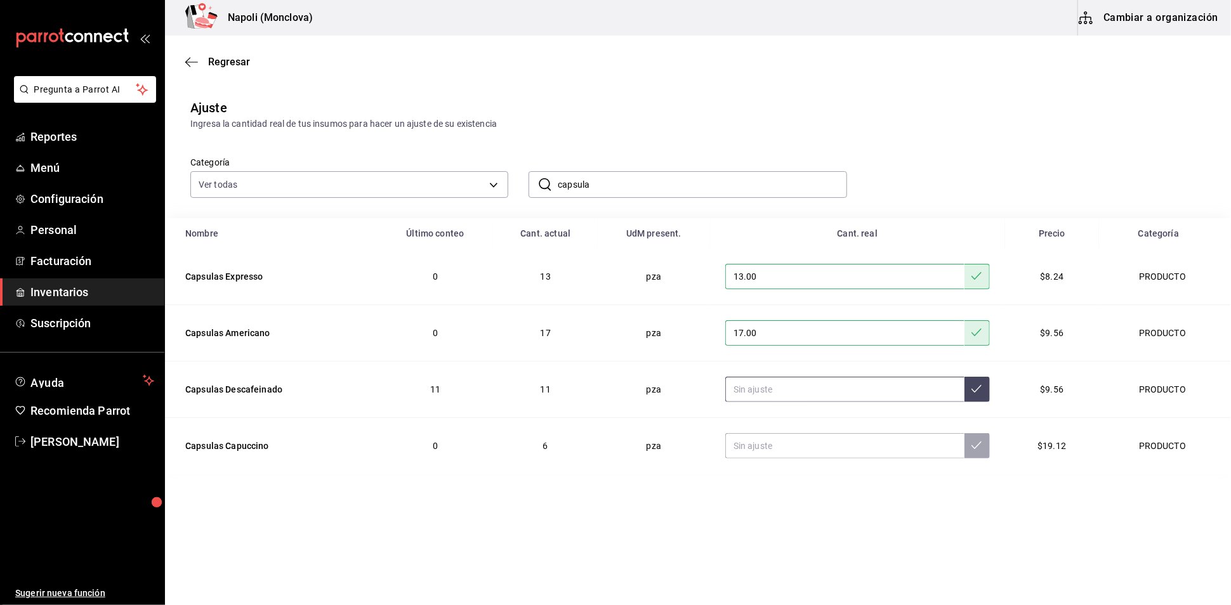
click at [778, 402] on input "text" at bounding box center [844, 389] width 239 height 25
type input "8.00"
click at [781, 459] on input "text" at bounding box center [844, 445] width 239 height 25
type input "18.00"
drag, startPoint x: 637, startPoint y: 209, endPoint x: 541, endPoint y: 205, distance: 95.3
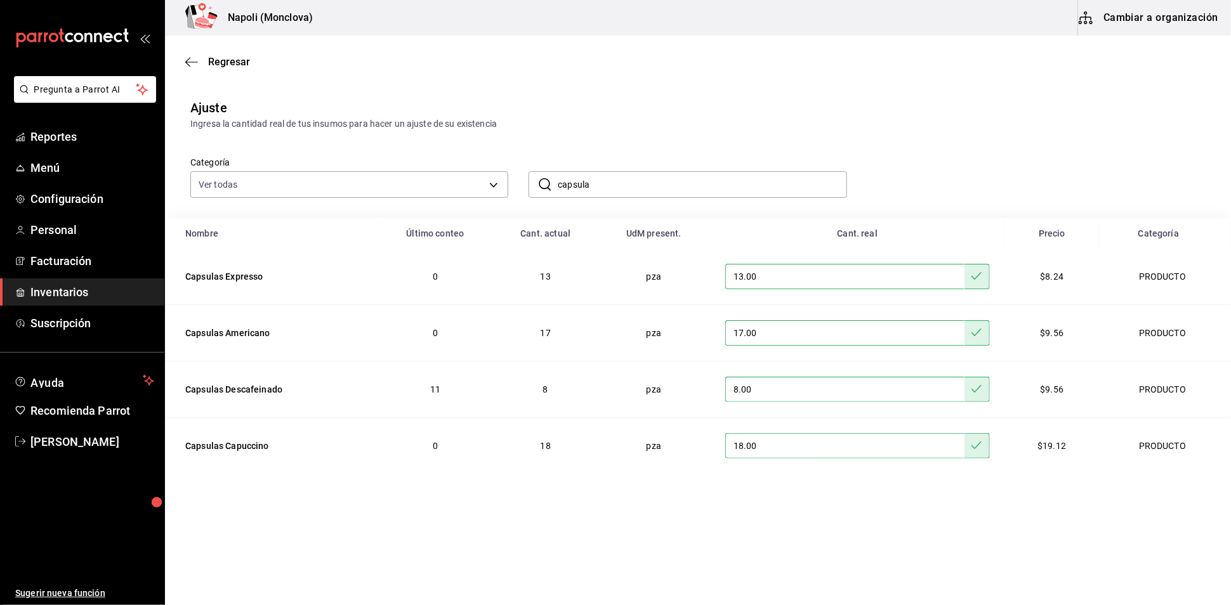
click at [541, 198] on div "​ capsula ​" at bounding box center [688, 184] width 318 height 27
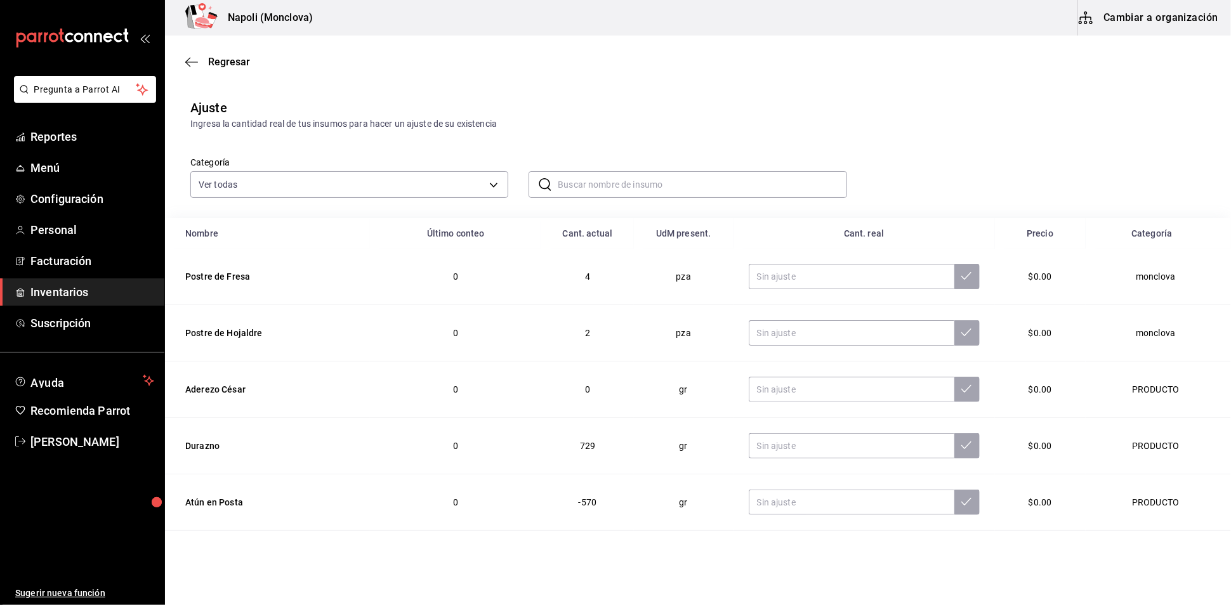
click at [638, 197] on input "text" at bounding box center [702, 184] width 289 height 25
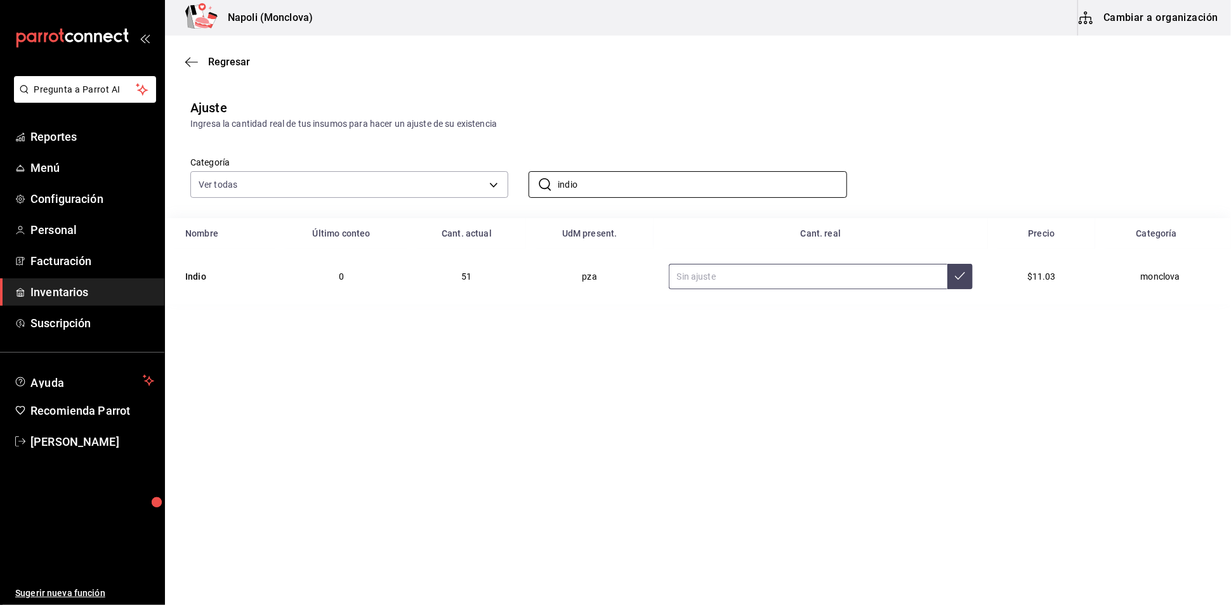
type input "indio"
click at [789, 289] on input "text" at bounding box center [808, 276] width 279 height 25
type input "50.00"
click at [605, 197] on input "indio" at bounding box center [702, 184] width 289 height 25
type input "i"
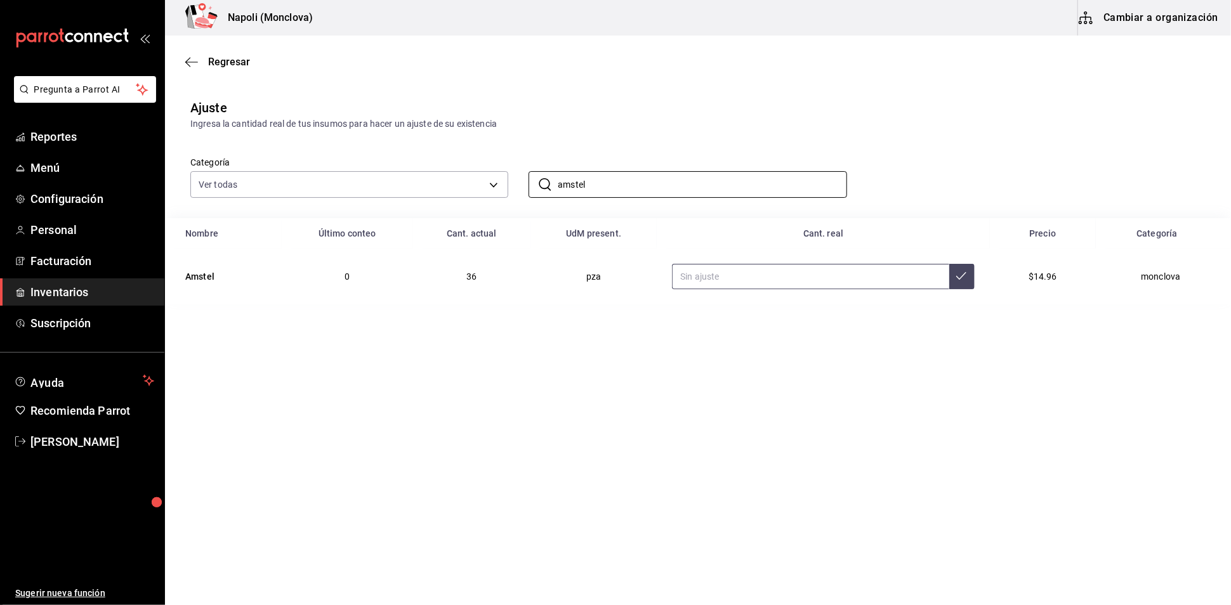
type input "amstel"
click at [740, 289] on input "text" at bounding box center [810, 276] width 277 height 25
type input "34.00"
click at [215, 67] on span "Regresar" at bounding box center [229, 62] width 42 height 12
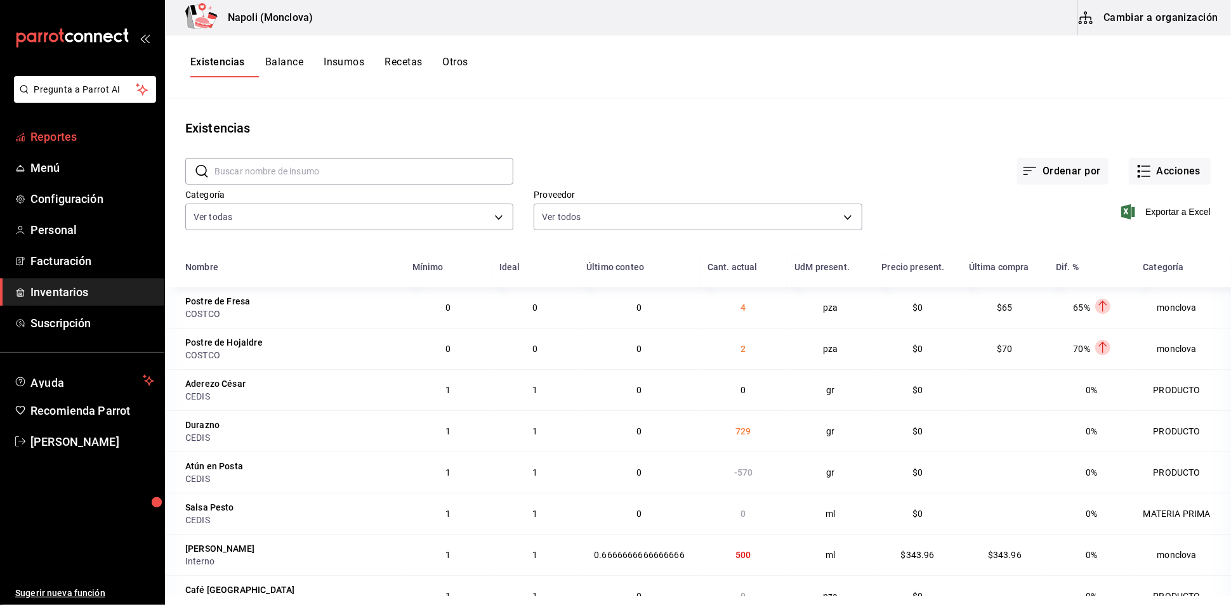
click at [60, 145] on span "Reportes" at bounding box center [92, 136] width 124 height 17
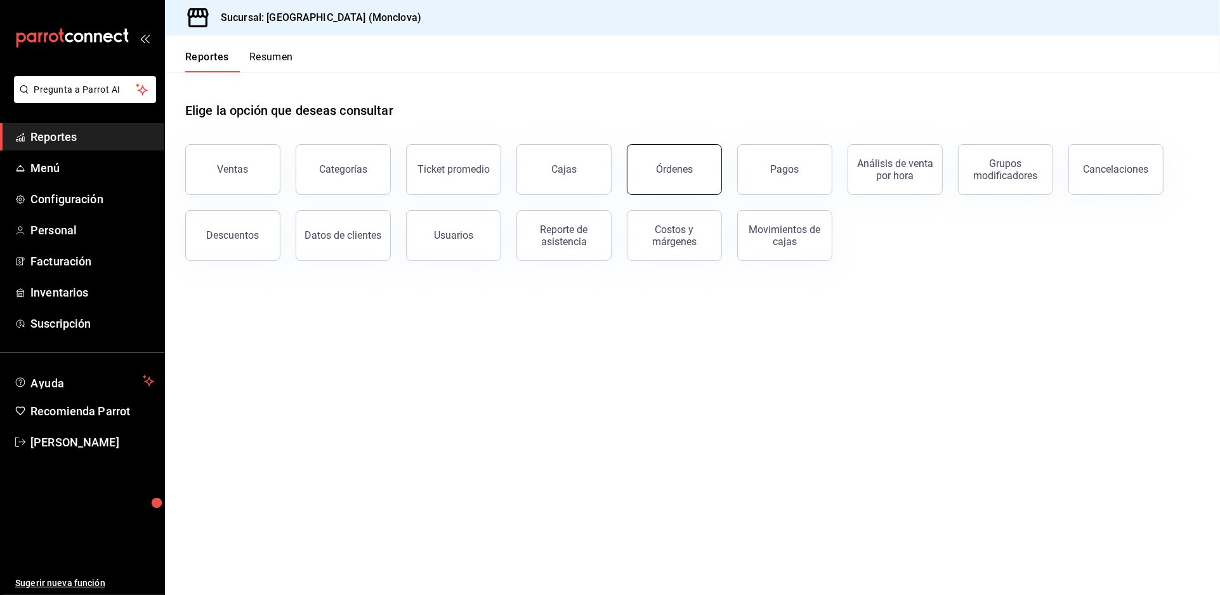
click at [661, 195] on button "Órdenes" at bounding box center [674, 169] width 95 height 51
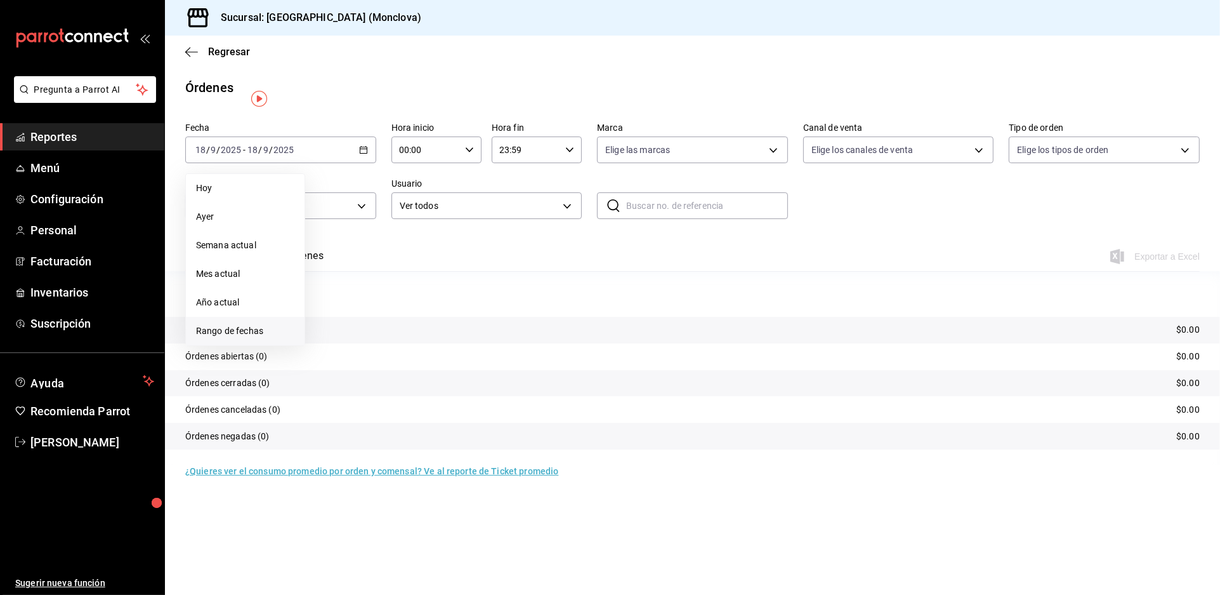
click at [276, 338] on span "Rango de fechas" at bounding box center [245, 330] width 98 height 13
click at [340, 243] on button "1" at bounding box center [331, 234] width 22 height 23
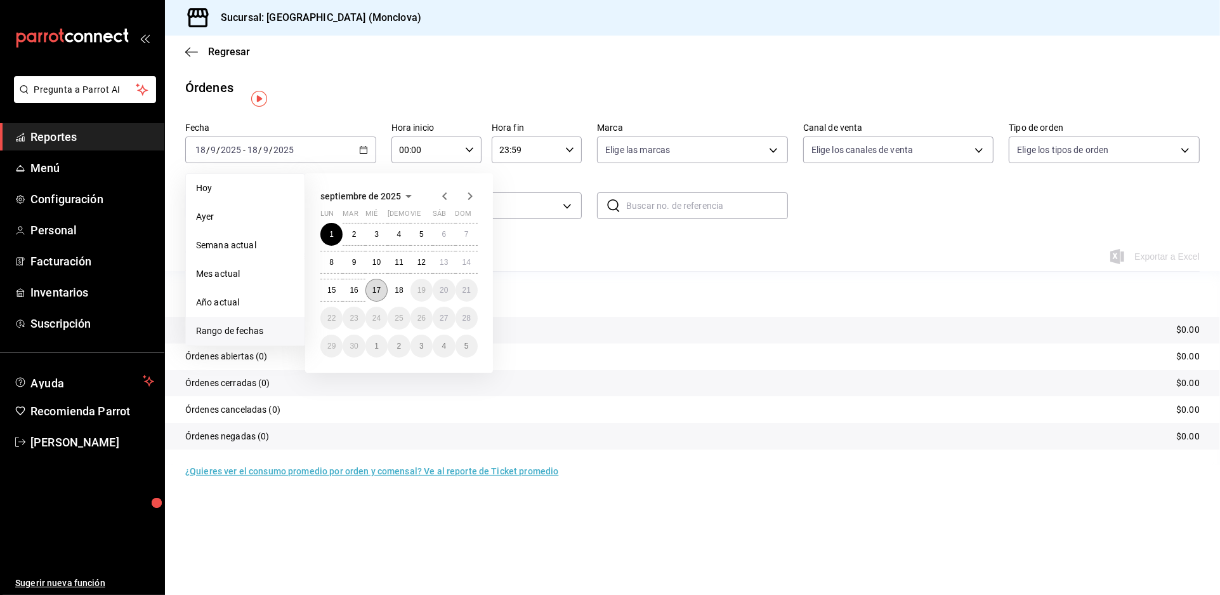
click at [381, 294] on abbr "17" at bounding box center [377, 290] width 8 height 9
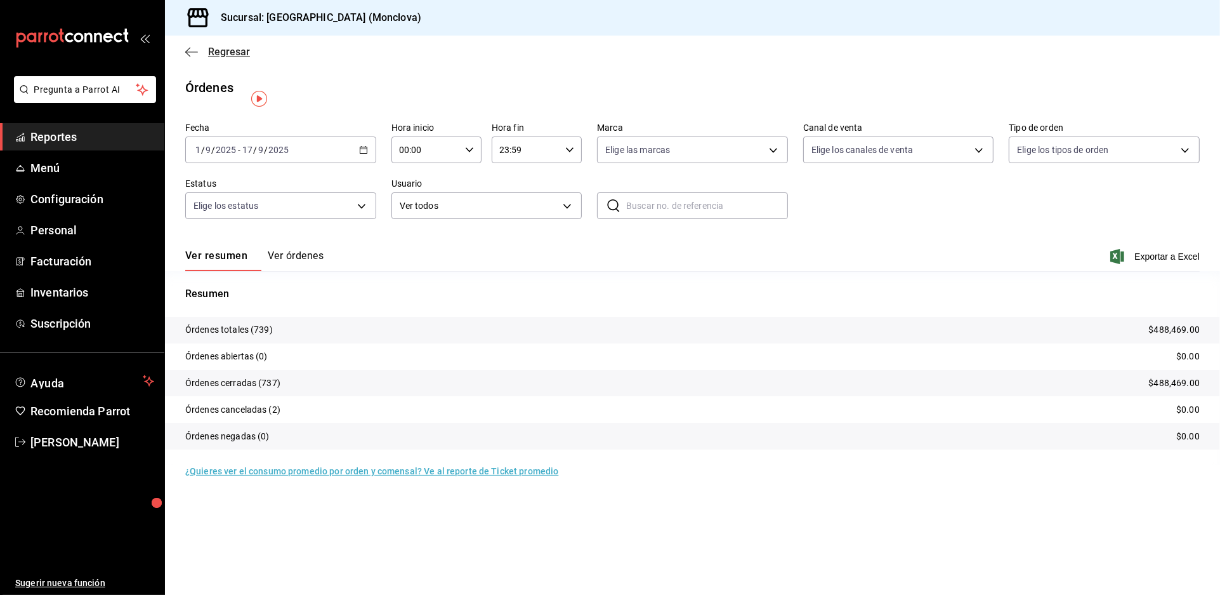
click at [234, 57] on span "Regresar" at bounding box center [229, 52] width 42 height 12
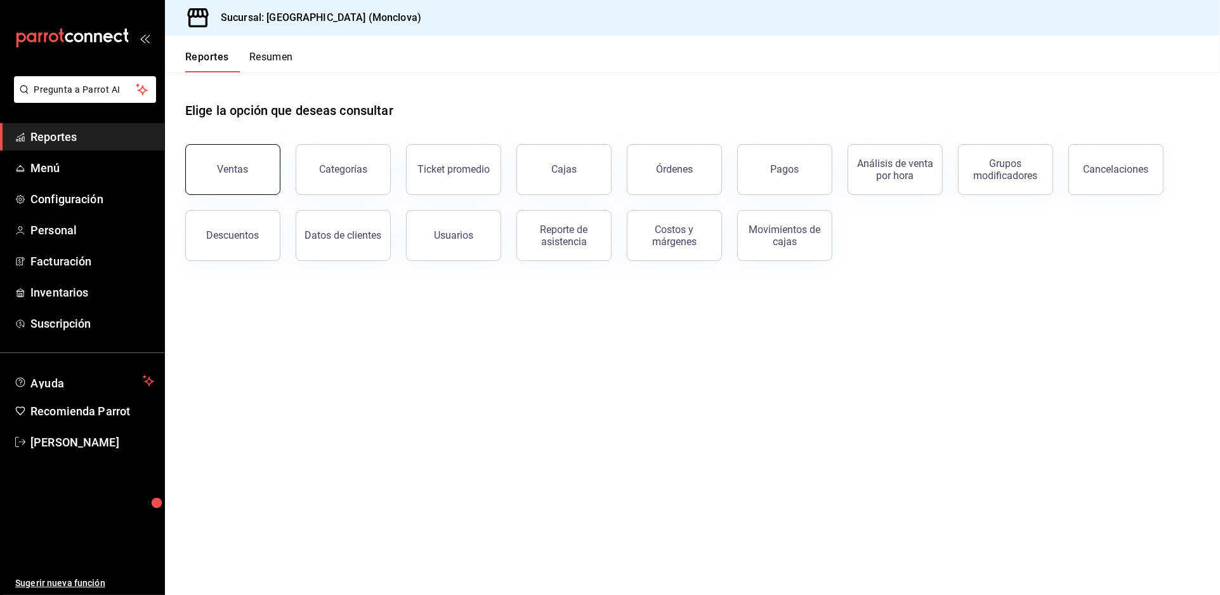
click at [246, 176] on button "Ventas" at bounding box center [232, 169] width 95 height 51
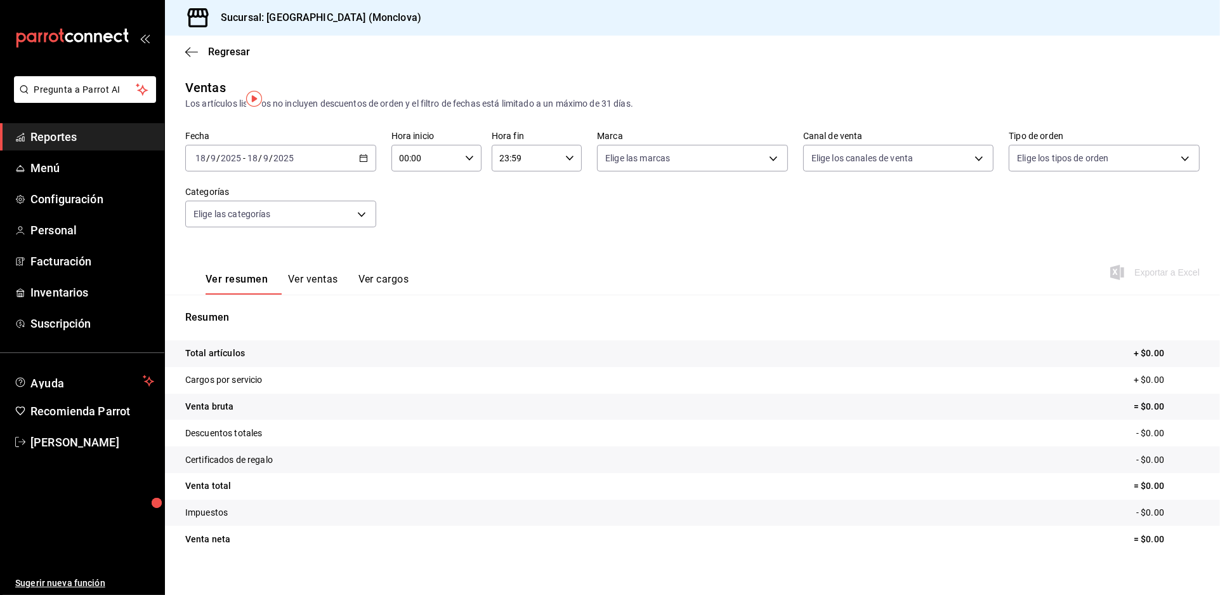
click at [368, 162] on icon "button" at bounding box center [363, 158] width 9 height 9
click at [265, 325] on li "Rango de fechas" at bounding box center [245, 310] width 119 height 29
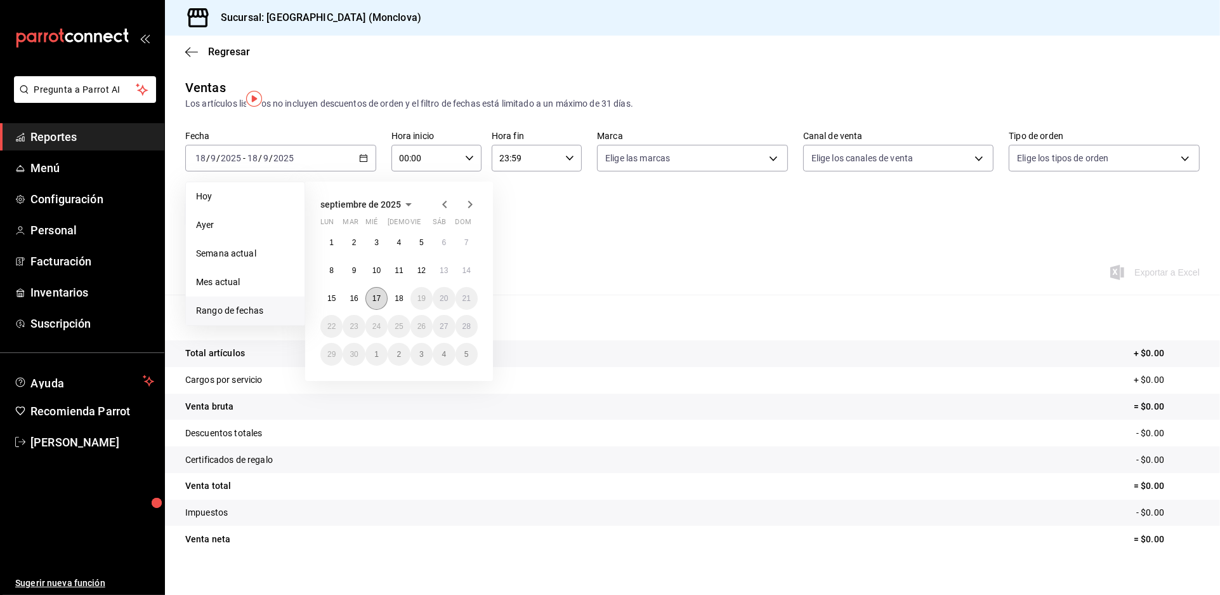
click at [386, 310] on button "17" at bounding box center [377, 298] width 22 height 23
click at [381, 303] on abbr "17" at bounding box center [377, 298] width 8 height 9
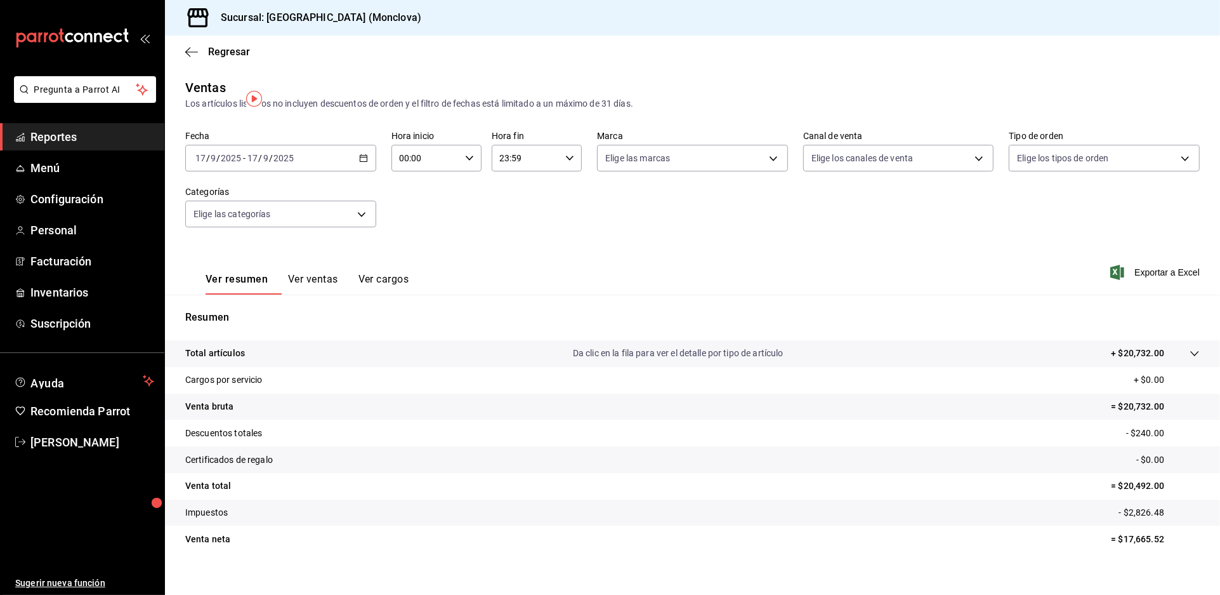
click at [115, 150] on link "Reportes" at bounding box center [82, 136] width 164 height 27
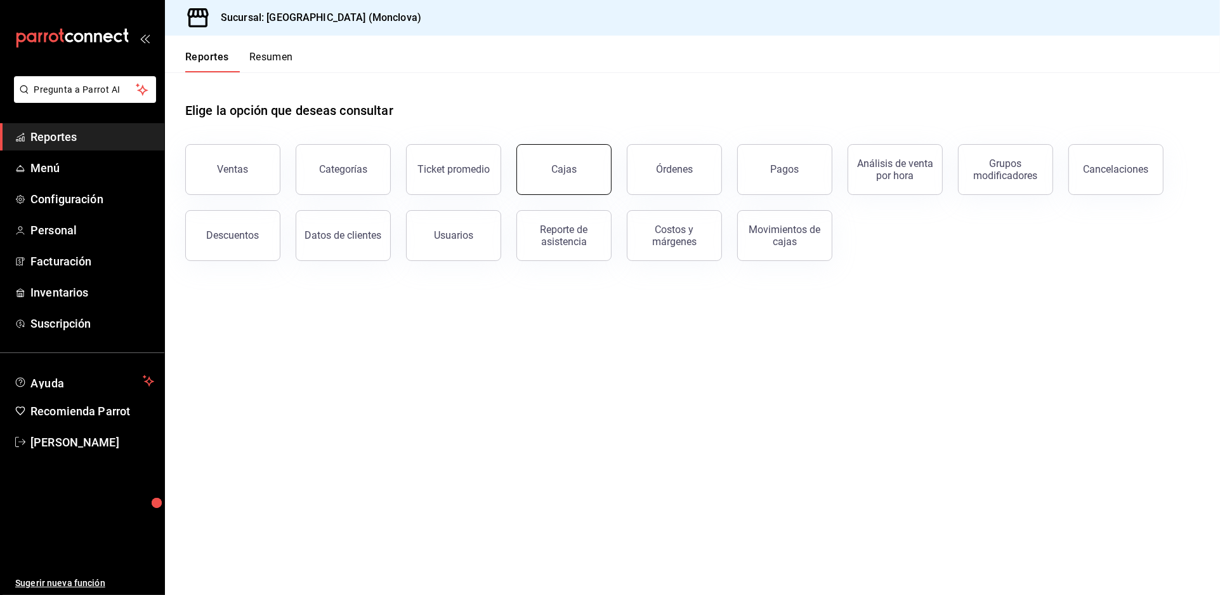
click at [550, 194] on link "Cajas" at bounding box center [564, 169] width 95 height 51
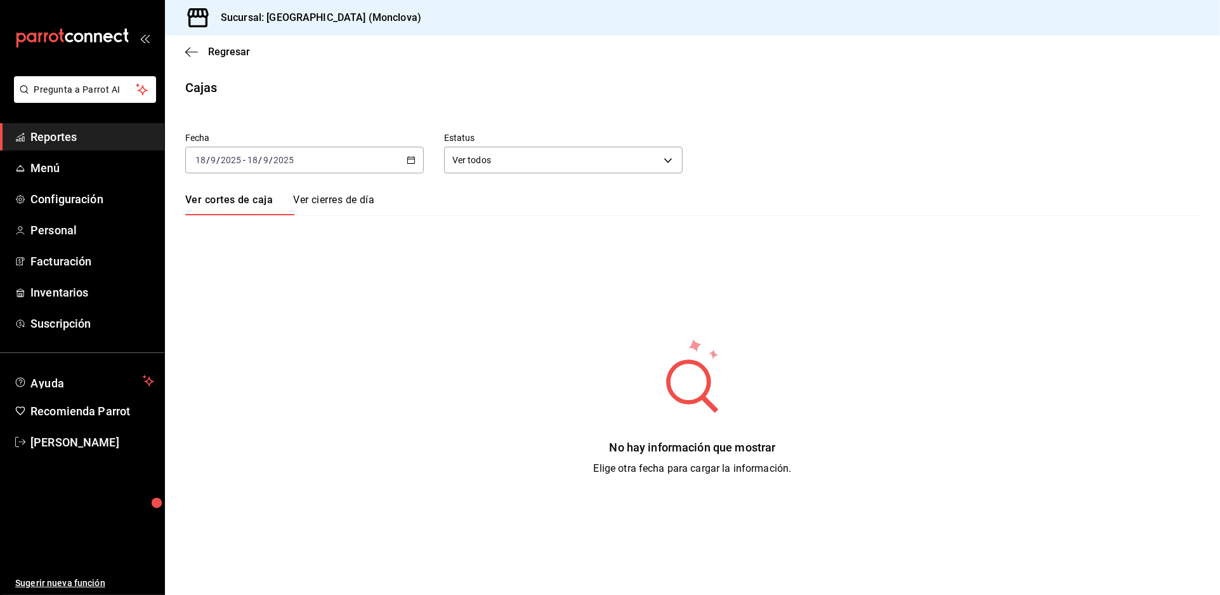
click at [416, 164] on icon "button" at bounding box center [411, 159] width 9 height 9
click at [249, 348] on span "Rango de fechas" at bounding box center [245, 340] width 98 height 13
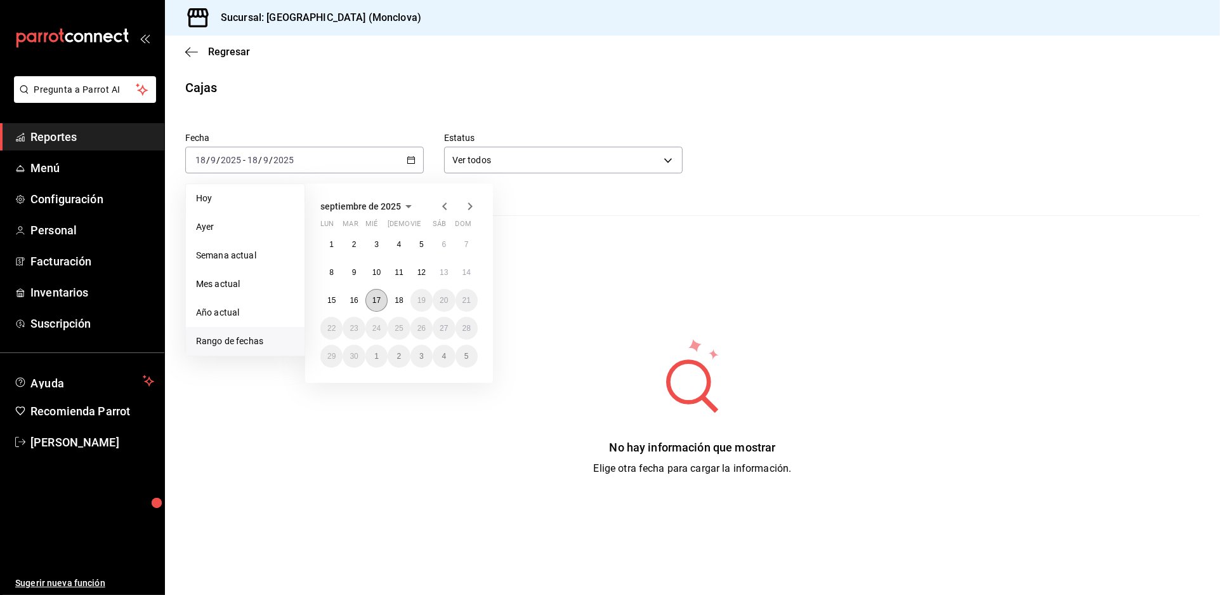
click at [383, 307] on button "17" at bounding box center [377, 300] width 22 height 23
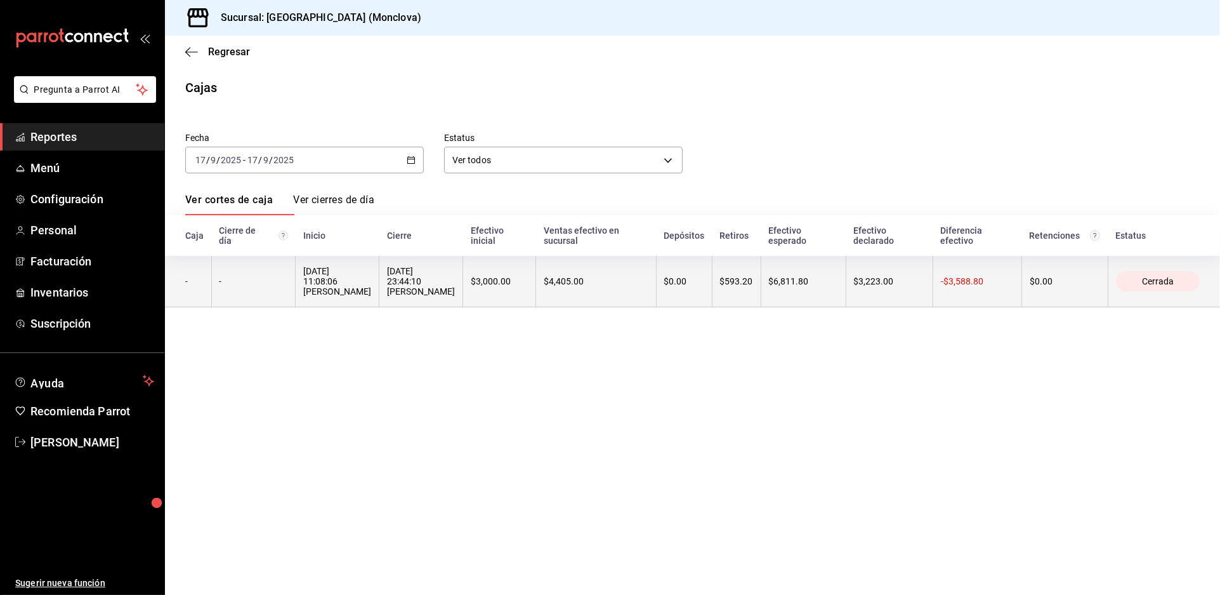
click at [455, 296] on div "[DATE] 23:44:10 [PERSON_NAME]" at bounding box center [421, 281] width 68 height 30
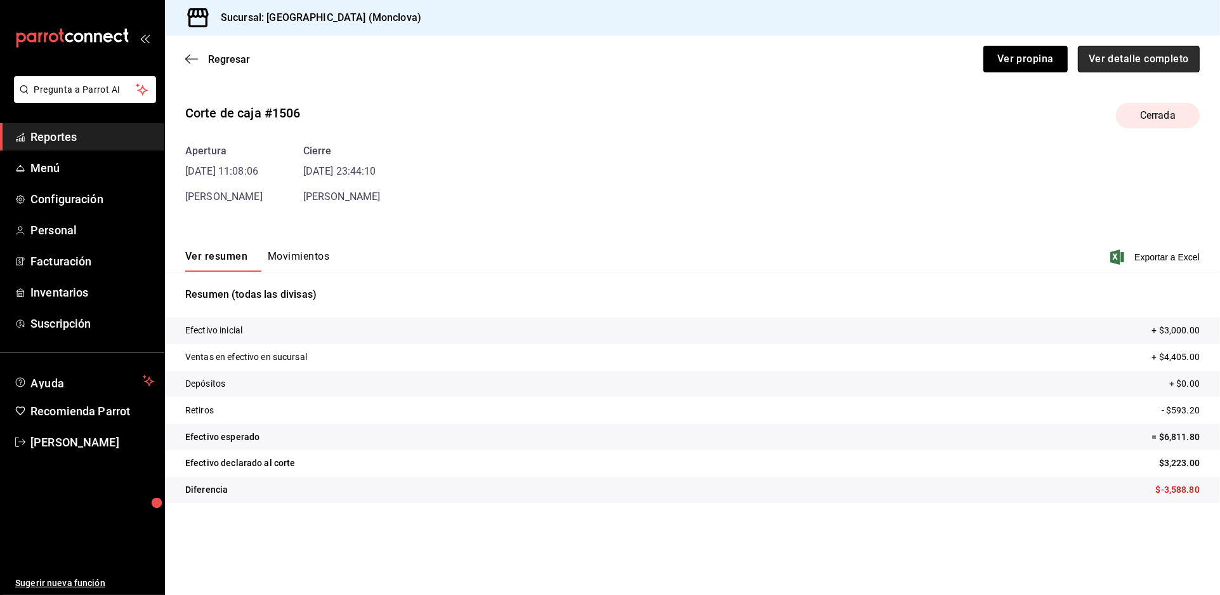
click at [1097, 72] on button "Ver detalle completo" at bounding box center [1139, 59] width 122 height 27
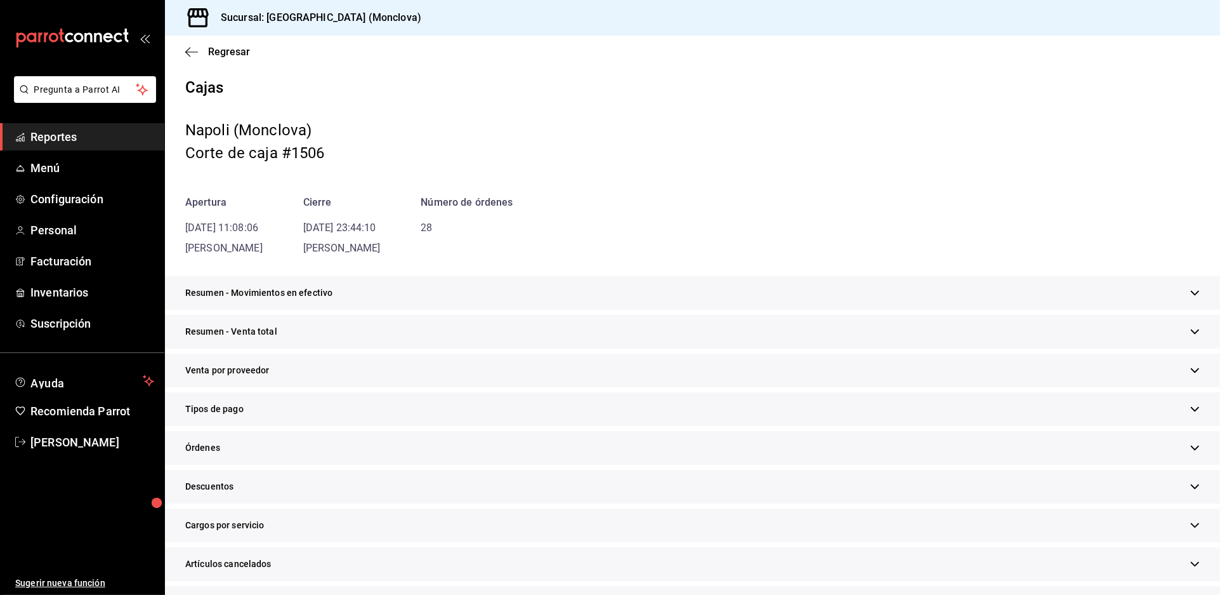
click at [591, 348] on div "Resumen - Venta total" at bounding box center [692, 332] width 1055 height 34
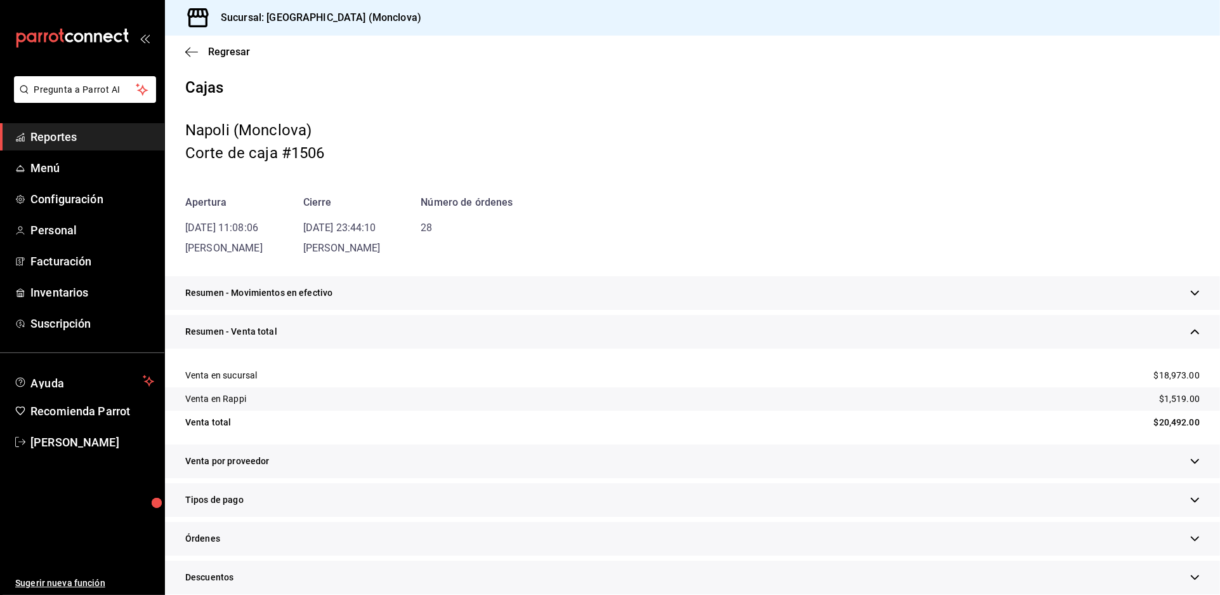
click at [768, 305] on div "Cajas [PERSON_NAME] (Monclova) Corte de caja #1506 Apertura [DATE] 11:08:06 [PE…" at bounding box center [692, 474] width 1055 height 792
click at [780, 310] on div "Resumen - Movimientos en efectivo" at bounding box center [692, 293] width 1055 height 34
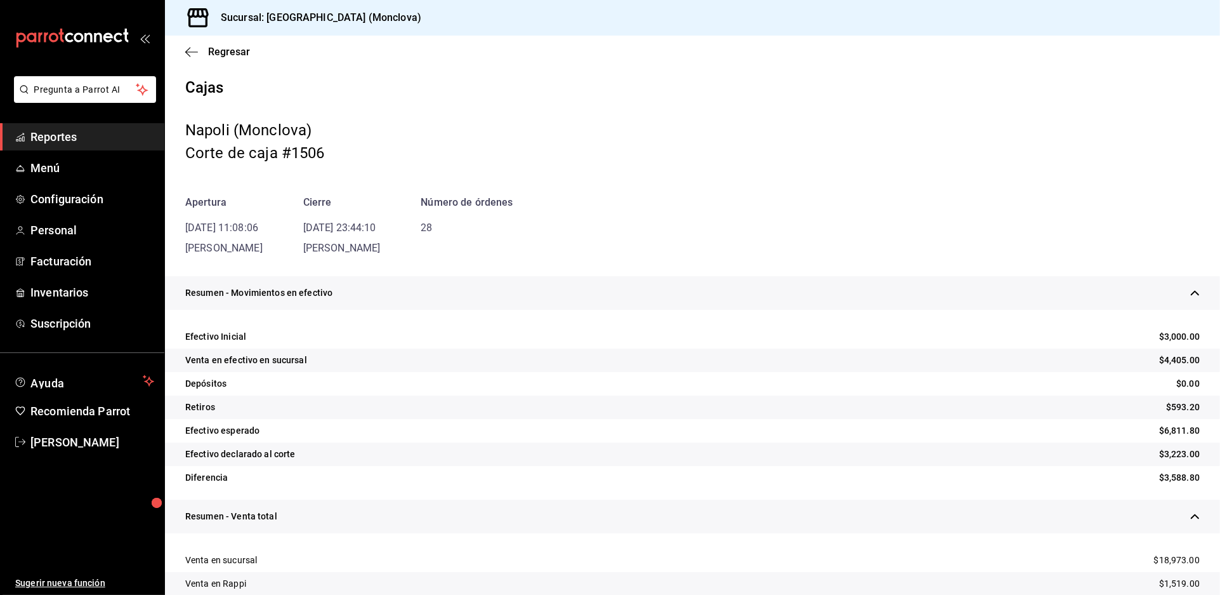
click at [764, 310] on div "Resumen - Movimientos en efectivo" at bounding box center [692, 293] width 1055 height 34
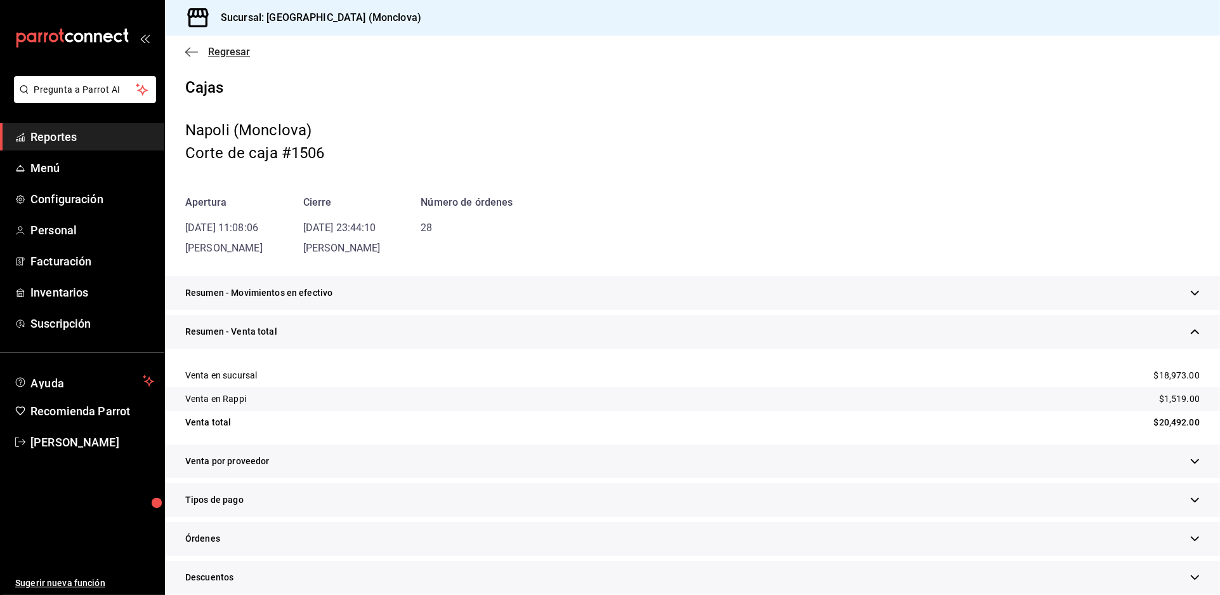
click at [211, 58] on span "Regresar" at bounding box center [229, 52] width 42 height 12
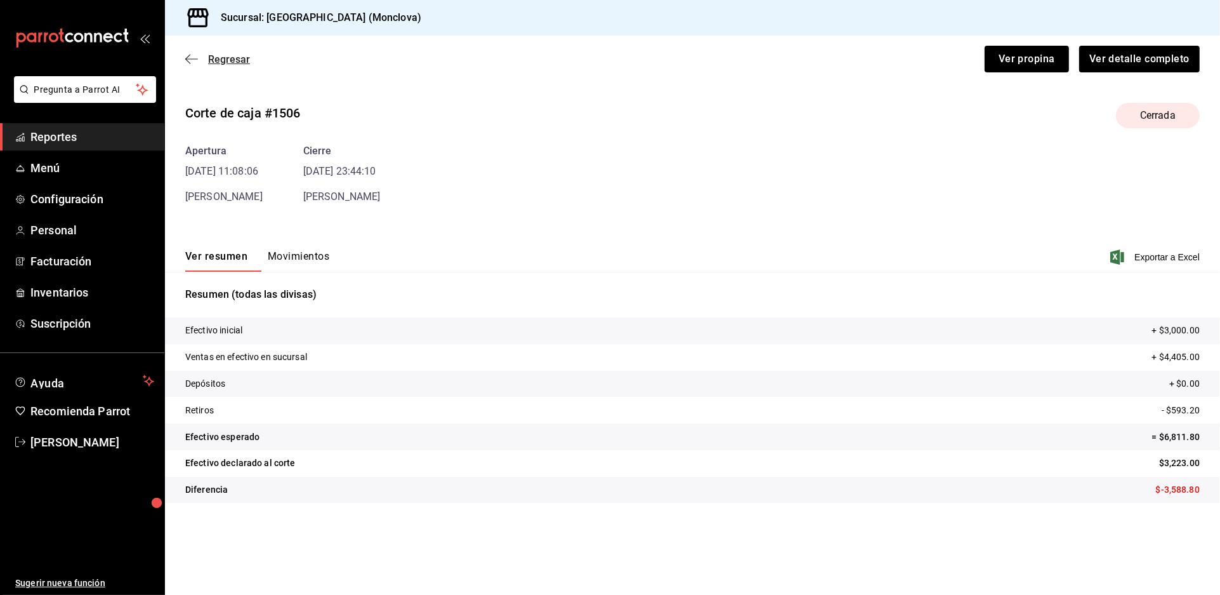
click at [216, 65] on span "Regresar" at bounding box center [229, 59] width 42 height 12
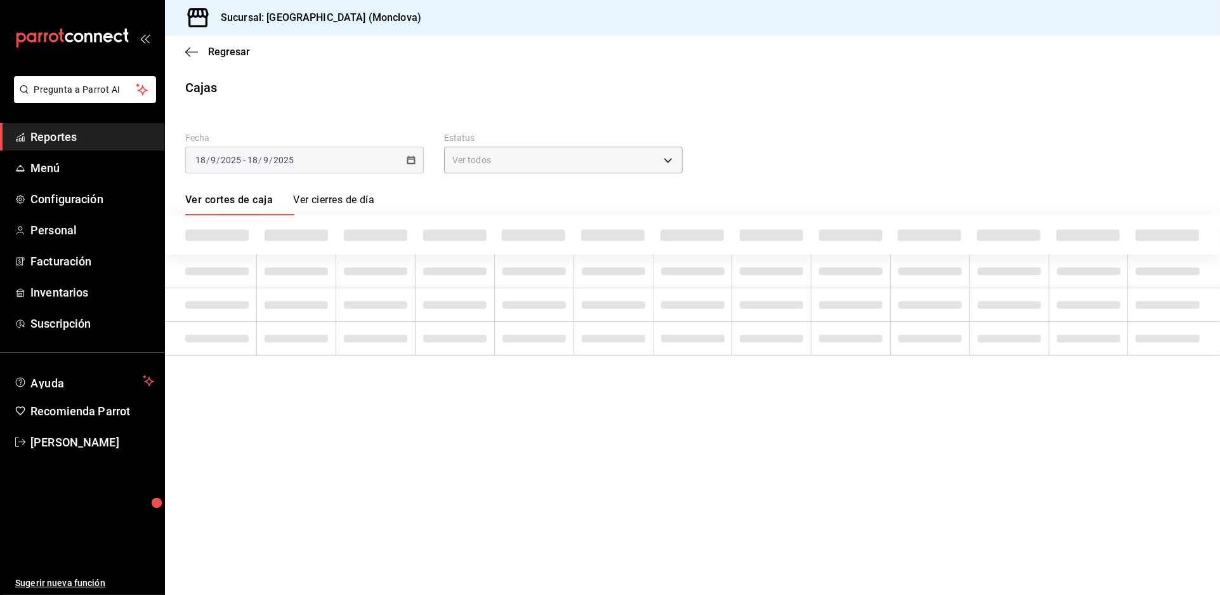
click at [227, 67] on div "Regresar" at bounding box center [692, 52] width 1055 height 32
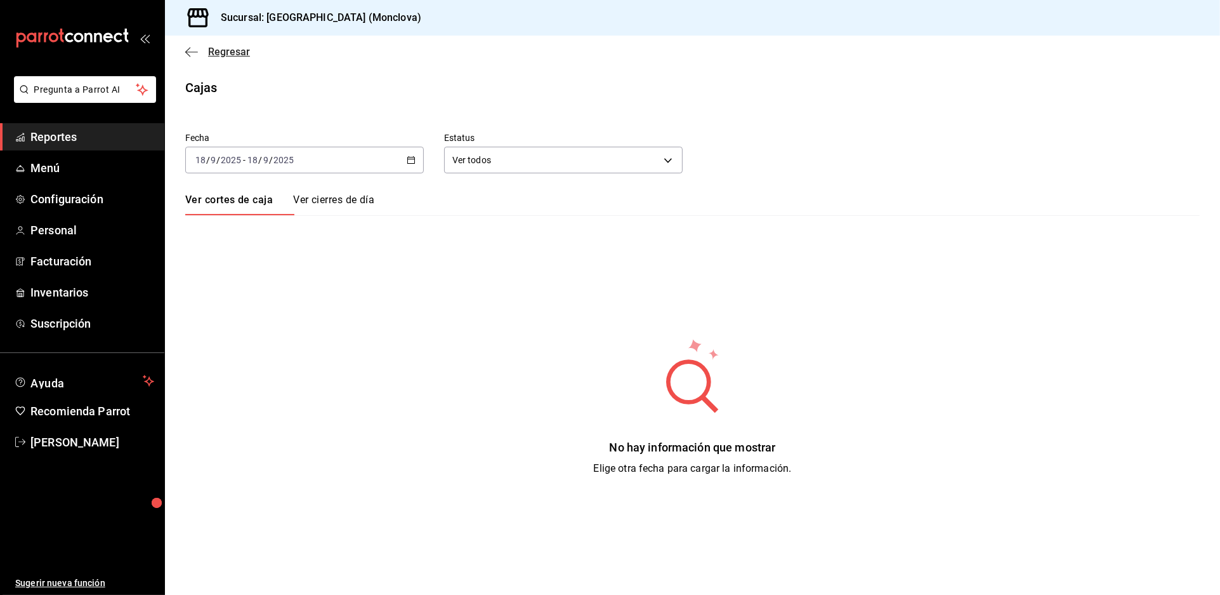
click at [226, 58] on span "Regresar" at bounding box center [229, 52] width 42 height 12
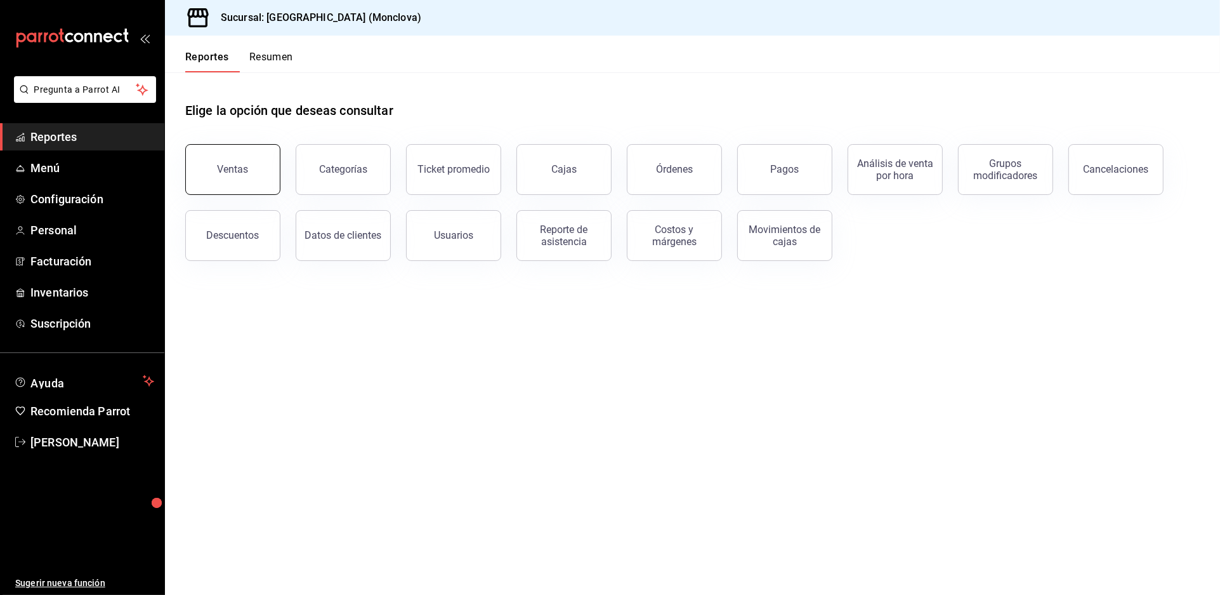
click at [253, 185] on button "Ventas" at bounding box center [232, 169] width 95 height 51
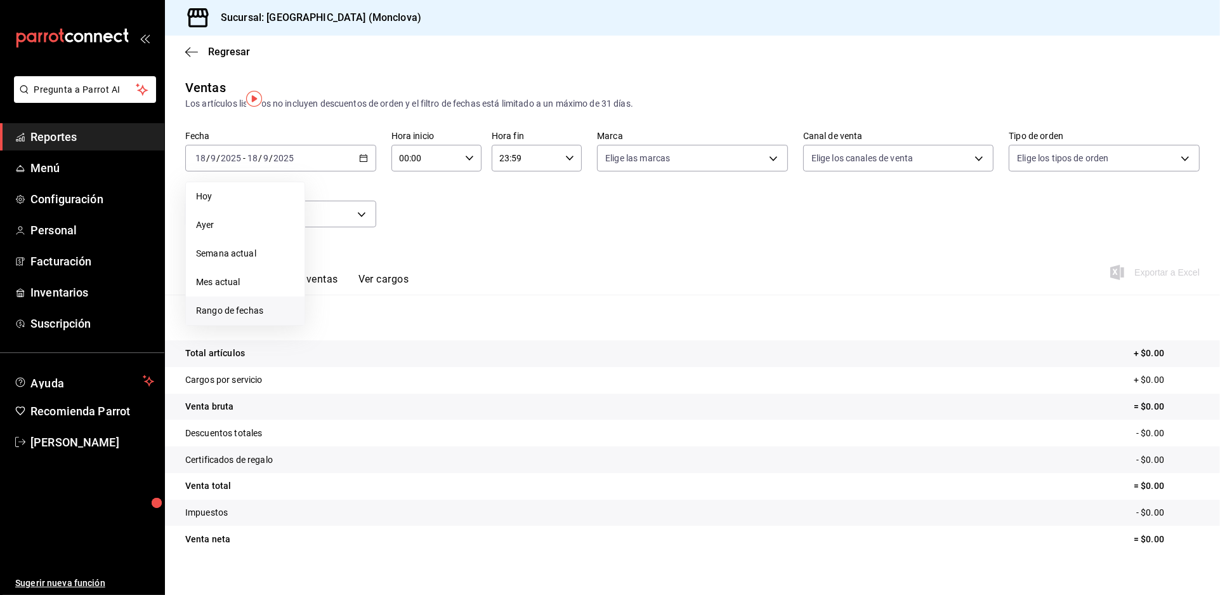
click at [270, 317] on span "Rango de fechas" at bounding box center [245, 310] width 98 height 13
click at [336, 303] on abbr "15" at bounding box center [331, 298] width 8 height 9
click at [381, 303] on abbr "17" at bounding box center [377, 298] width 8 height 9
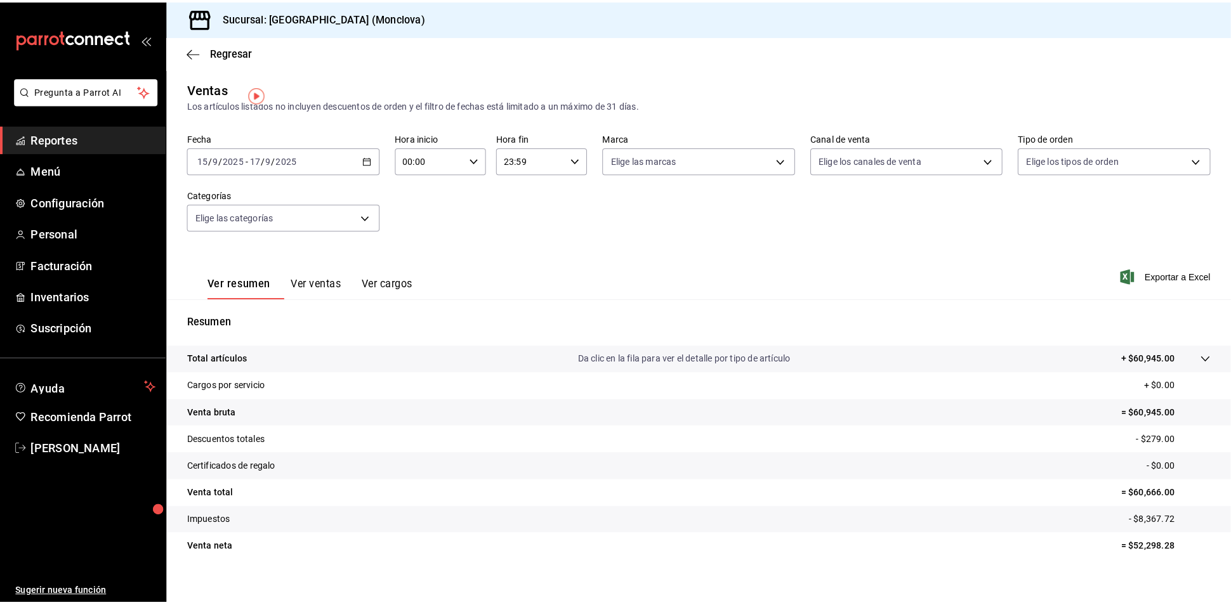
scroll to position [44, 0]
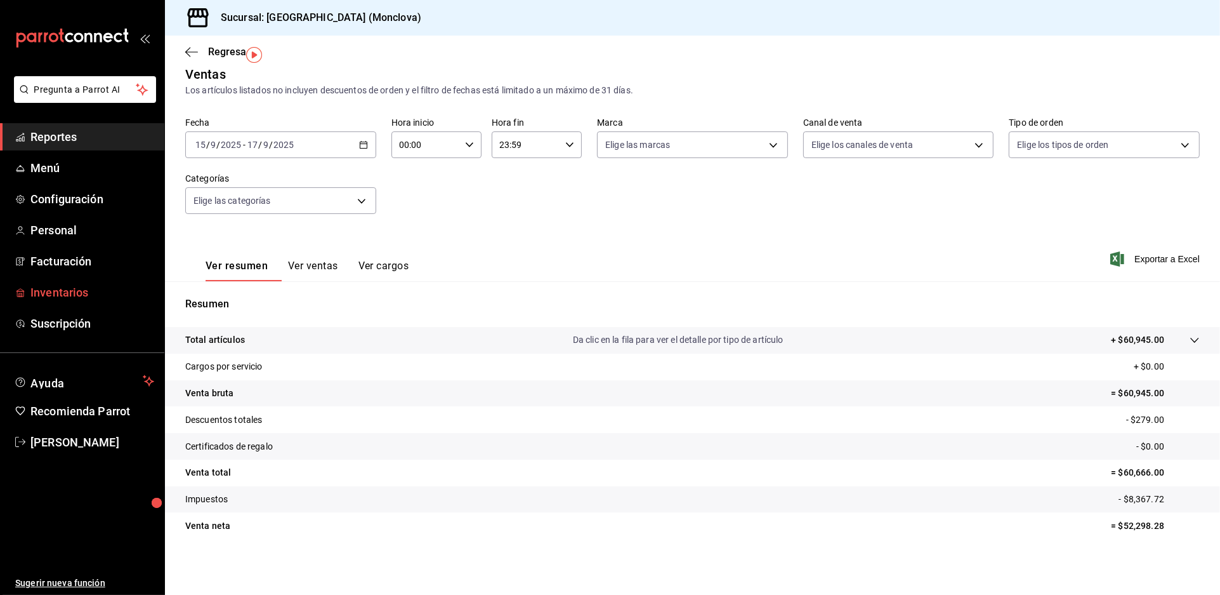
click at [50, 301] on span "Inventarios" at bounding box center [92, 292] width 124 height 17
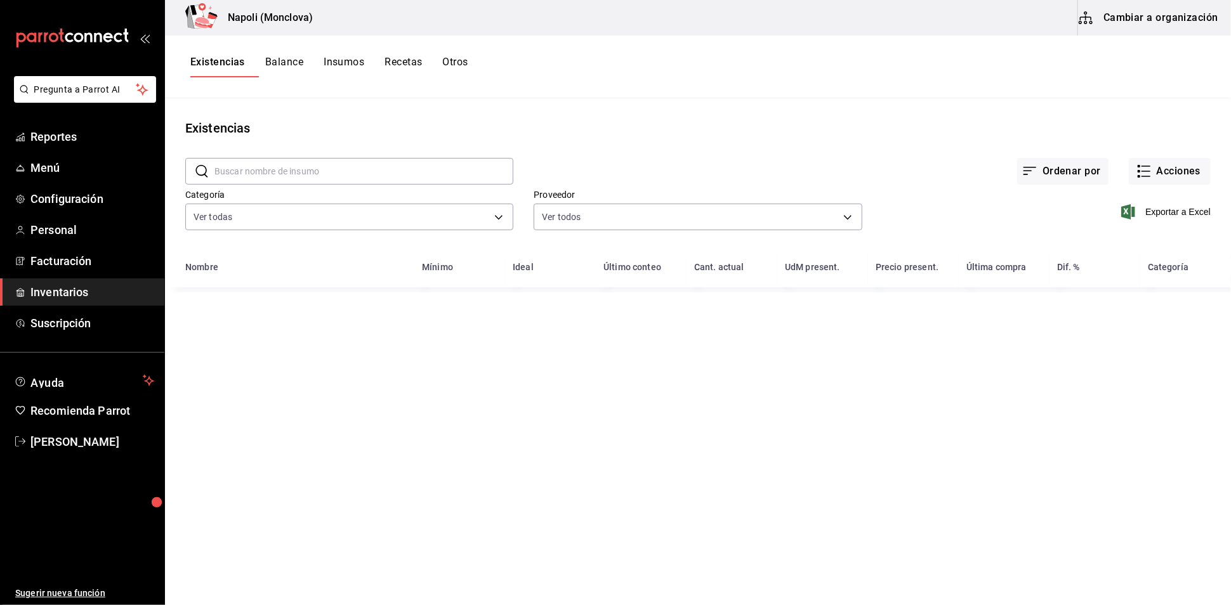
click at [263, 176] on input "text" at bounding box center [363, 171] width 299 height 25
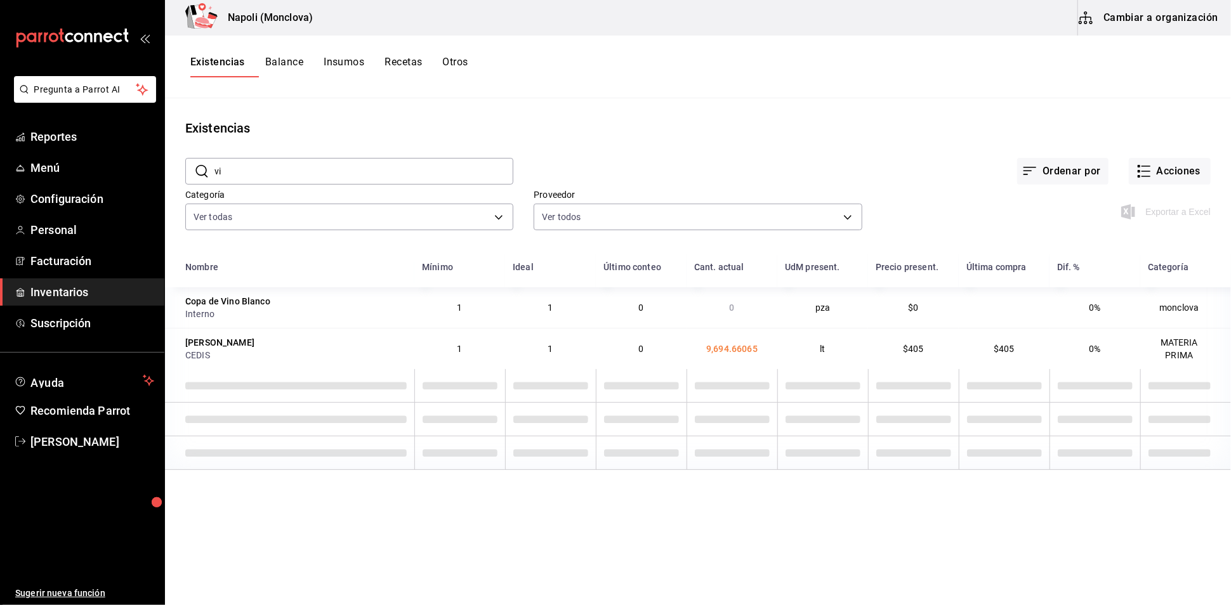
type input "v"
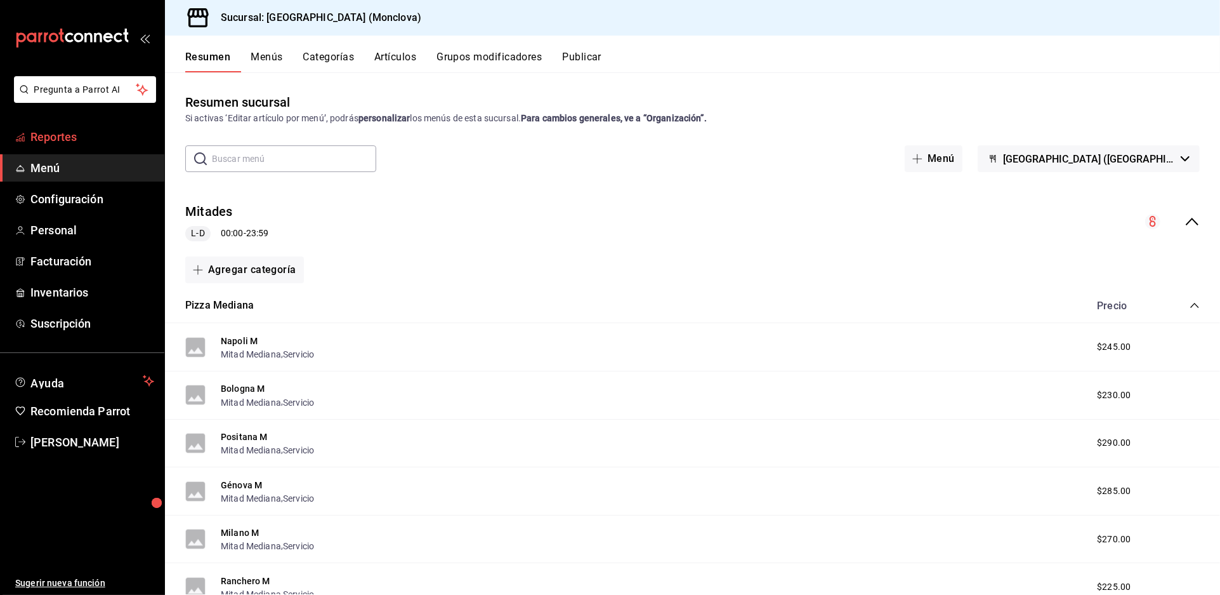
click at [91, 145] on span "Reportes" at bounding box center [92, 136] width 124 height 17
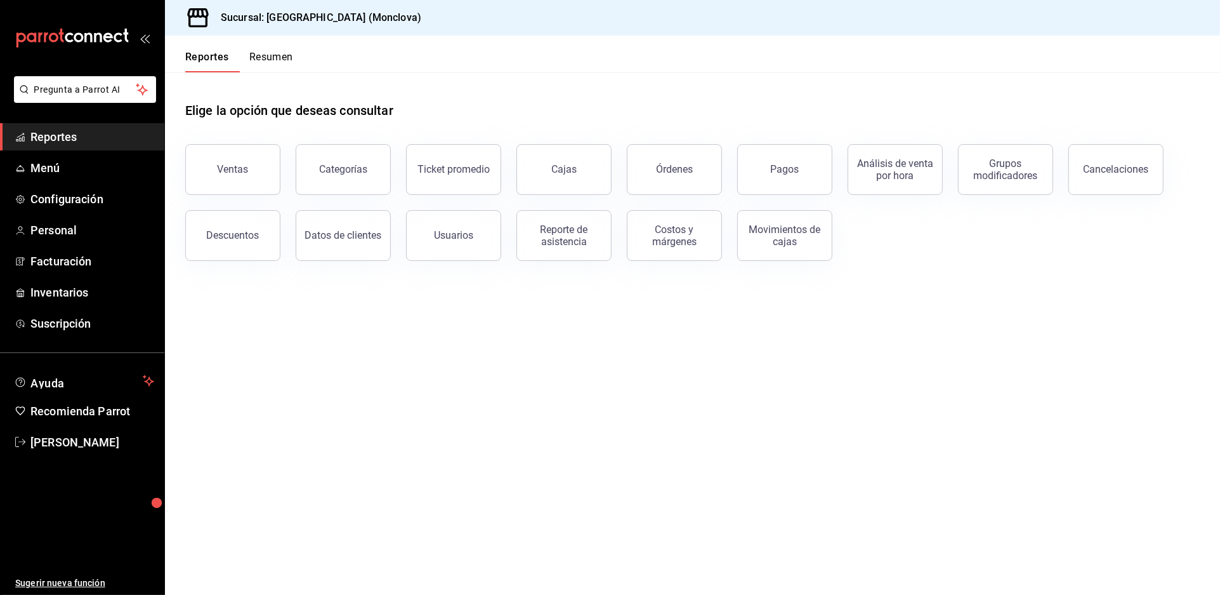
click at [560, 357] on main "Elige la opción que deseas consultar Ventas Categorías Ticket promedio Cajas Ór…" at bounding box center [692, 333] width 1055 height 522
